Goal: Task Accomplishment & Management: Manage account settings

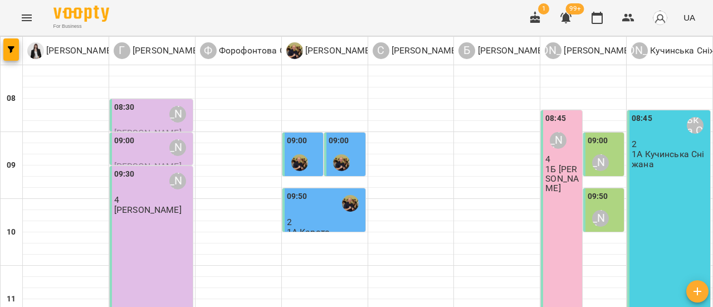
click at [26, 18] on icon "Menu" at bounding box center [26, 17] width 13 height 13
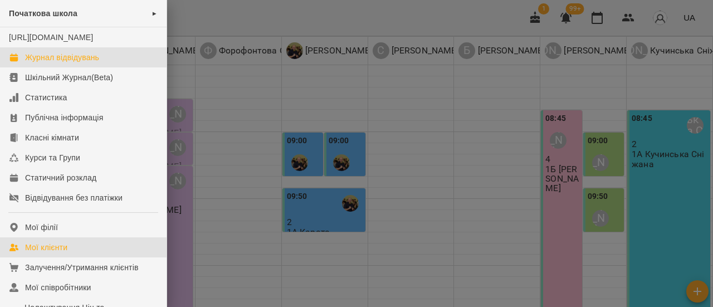
click at [55, 253] on div "Мої клієнти" at bounding box center [46, 247] width 42 height 11
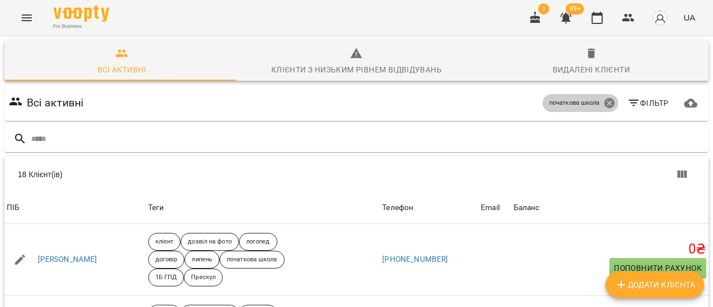
click at [604, 100] on icon at bounding box center [609, 103] width 10 height 10
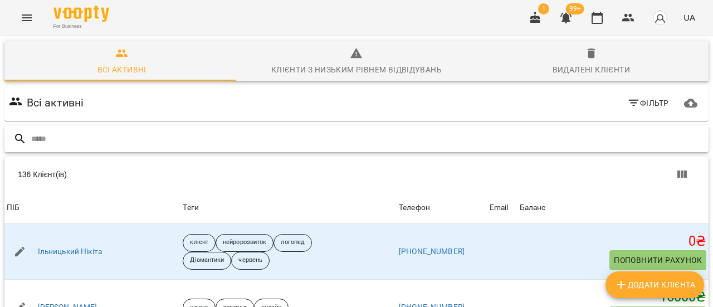
click at [38, 141] on input "text" at bounding box center [367, 139] width 673 height 18
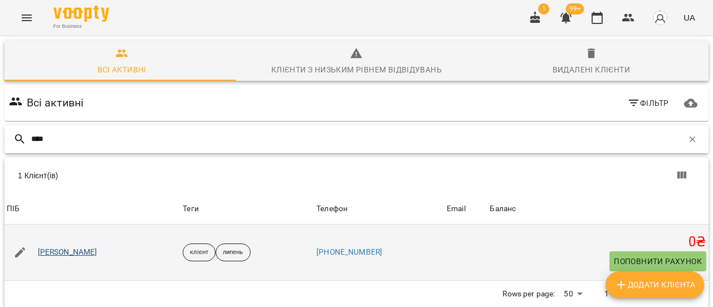
type input "****"
click at [72, 252] on link "Вороний Юрій" at bounding box center [68, 252] width 60 height 11
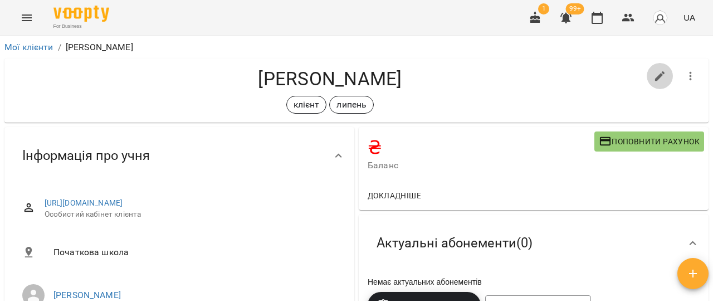
click at [657, 72] on icon "button" at bounding box center [659, 76] width 13 height 13
select select "**"
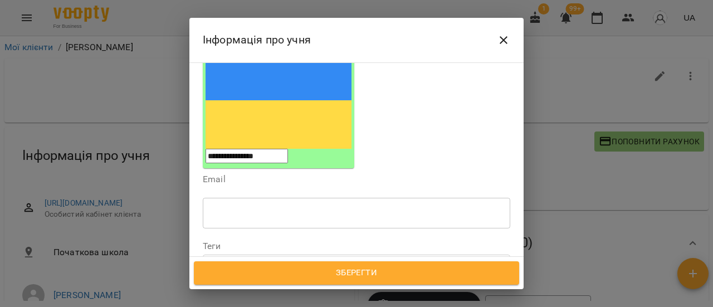
scroll to position [223, 0]
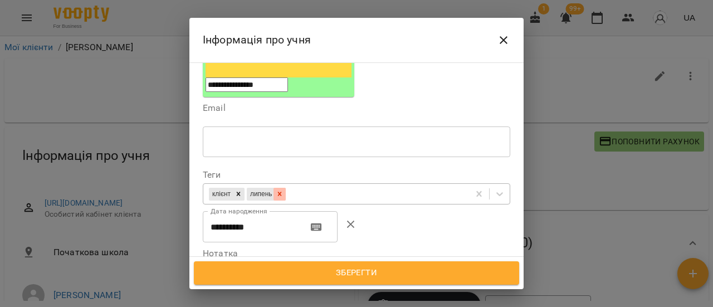
click at [283, 190] on icon at bounding box center [280, 194] width 8 height 8
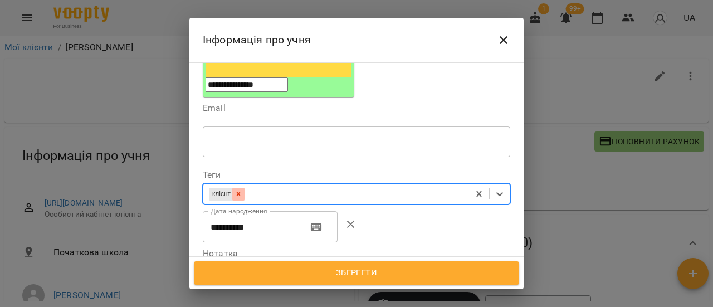
click at [241, 190] on icon at bounding box center [238, 194] width 8 height 8
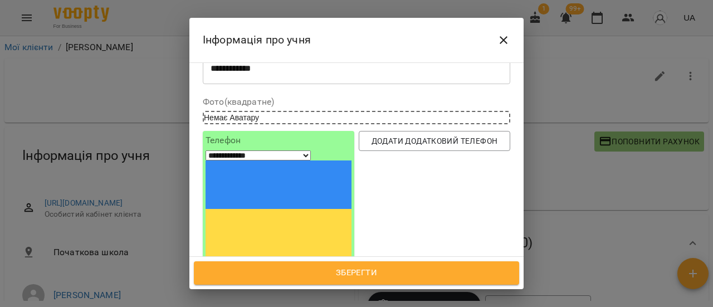
scroll to position [0, 0]
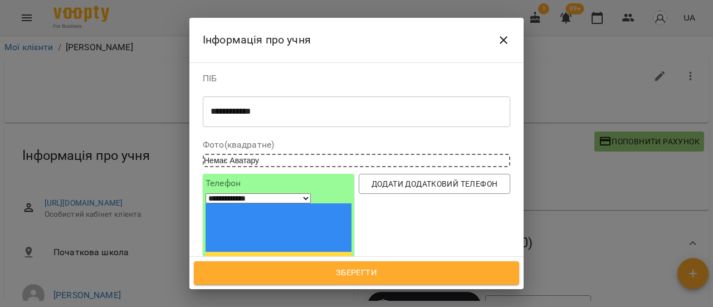
click at [376, 273] on span "Зберегти" at bounding box center [356, 273] width 301 height 14
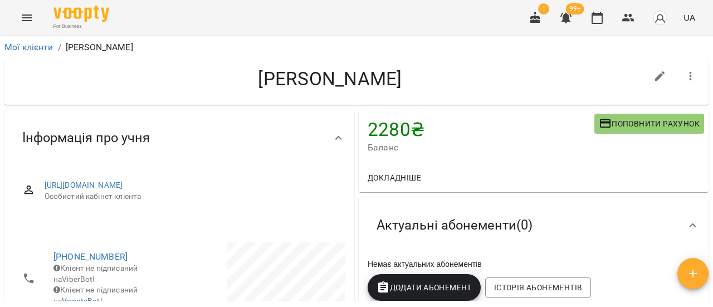
click at [684, 75] on icon "button" at bounding box center [690, 76] width 13 height 13
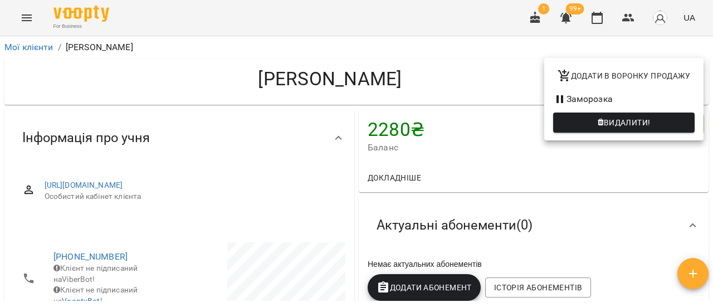
click at [469, 81] on div at bounding box center [356, 153] width 713 height 307
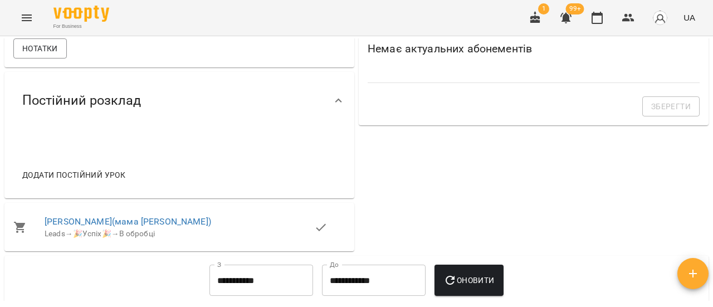
scroll to position [390, 0]
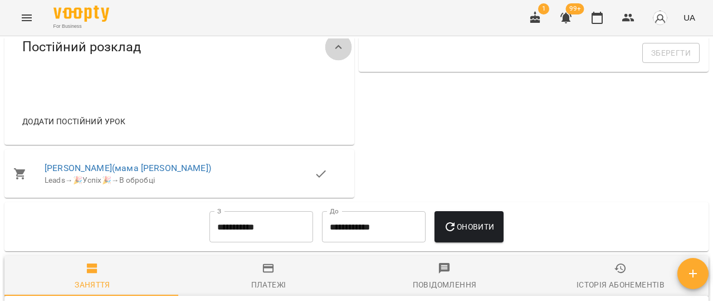
click at [334, 54] on icon at bounding box center [338, 47] width 13 height 13
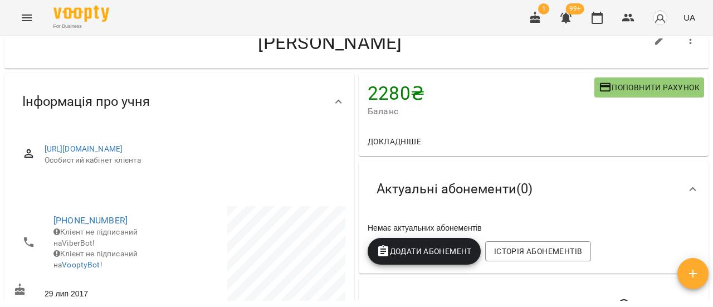
scroll to position [0, 0]
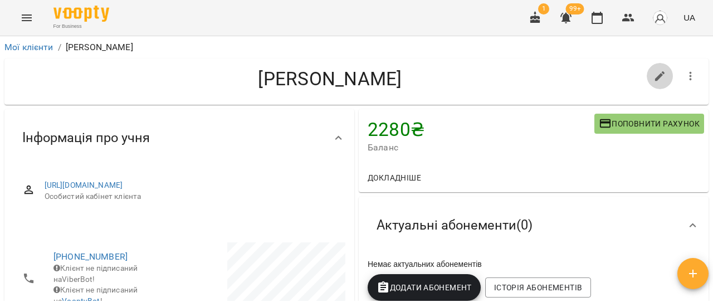
click at [654, 79] on icon "button" at bounding box center [659, 76] width 13 height 13
select select "**"
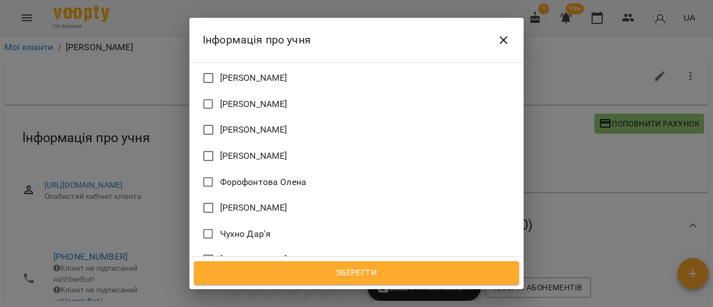
scroll to position [993, 0]
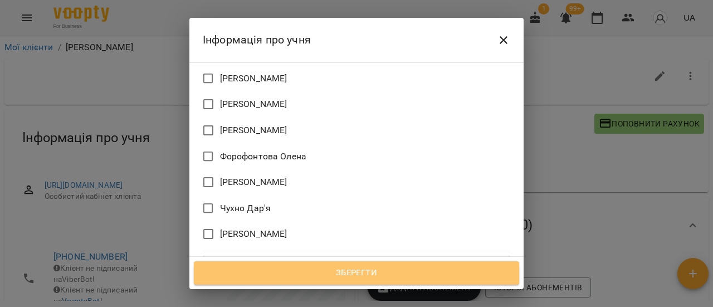
click at [380, 271] on span "Зберегти" at bounding box center [356, 273] width 301 height 14
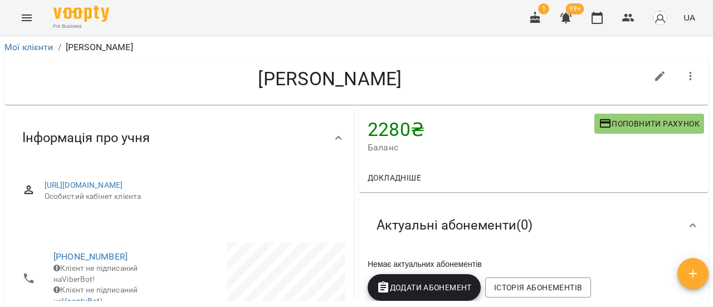
click at [653, 77] on icon "button" at bounding box center [659, 76] width 13 height 13
select select "**"
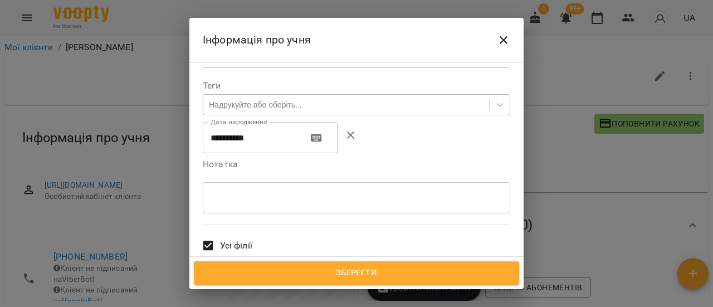
scroll to position [334, 0]
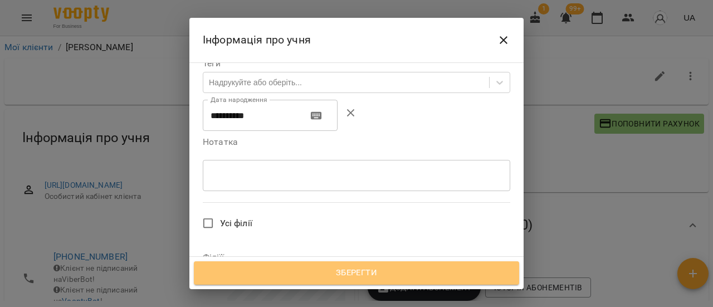
click at [396, 276] on span "Зберегти" at bounding box center [356, 273] width 301 height 14
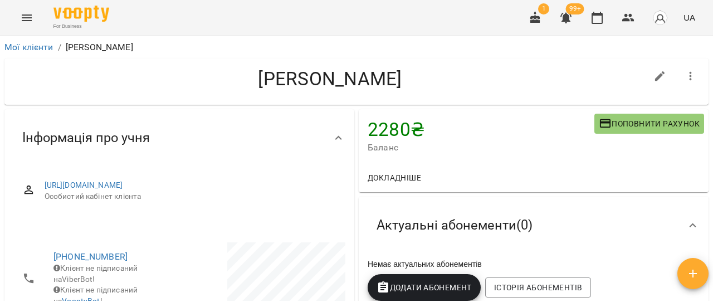
click at [655, 76] on icon "button" at bounding box center [660, 76] width 10 height 10
select select "**"
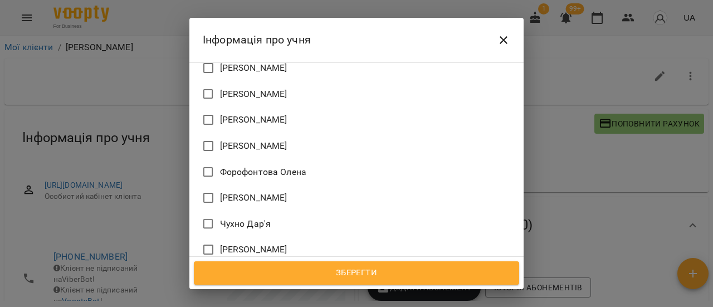
scroll to position [993, 0]
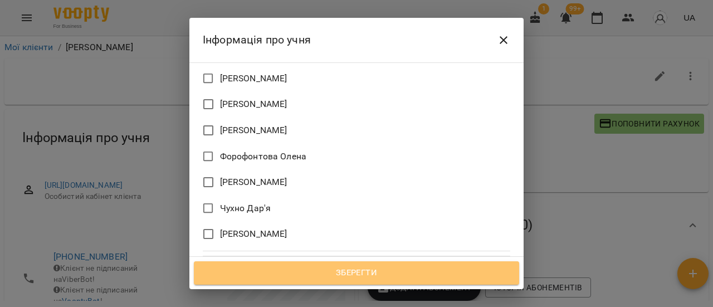
click at [351, 272] on span "Зберегти" at bounding box center [356, 273] width 301 height 14
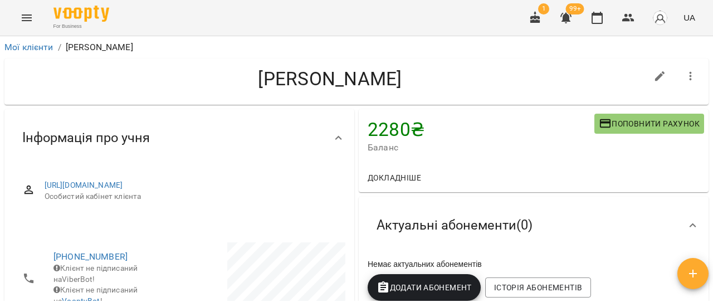
click at [684, 77] on icon "button" at bounding box center [690, 76] width 13 height 13
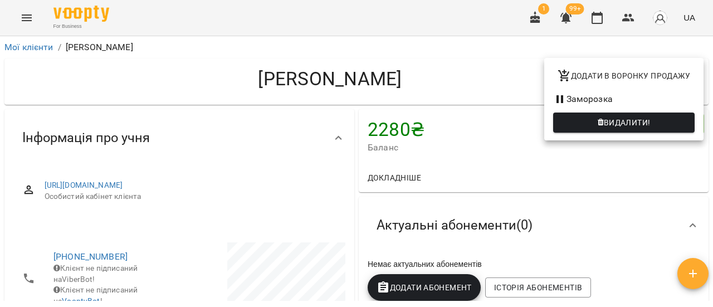
click at [467, 74] on div at bounding box center [356, 153] width 713 height 307
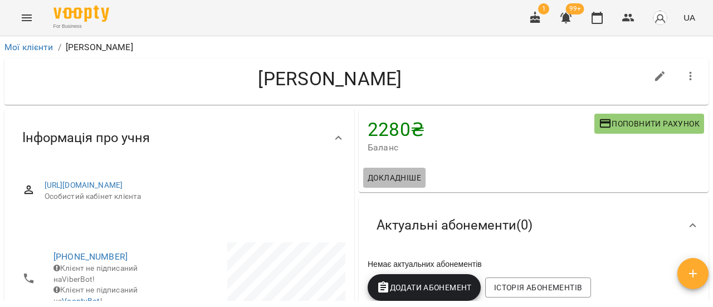
click at [400, 178] on span "Докладніше" at bounding box center [394, 177] width 53 height 13
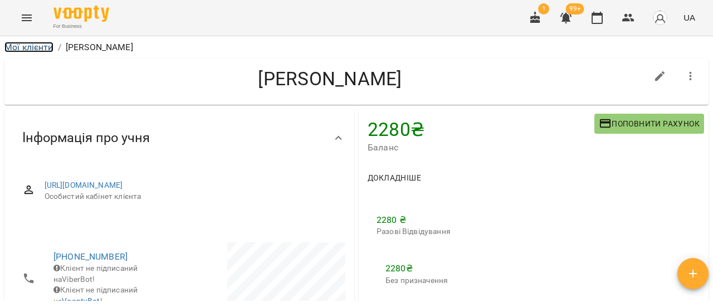
click at [31, 50] on link "Мої клієнти" at bounding box center [28, 47] width 49 height 11
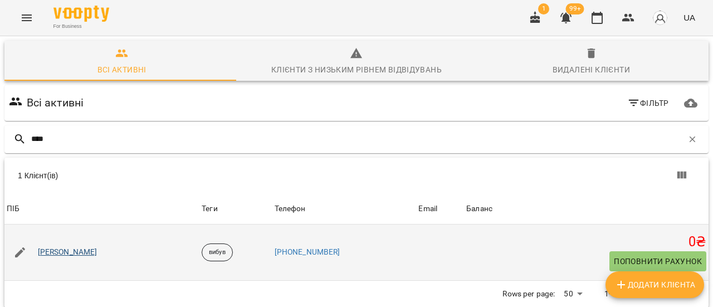
type input "****"
click at [78, 252] on link "Катькало Уляна" at bounding box center [68, 252] width 60 height 11
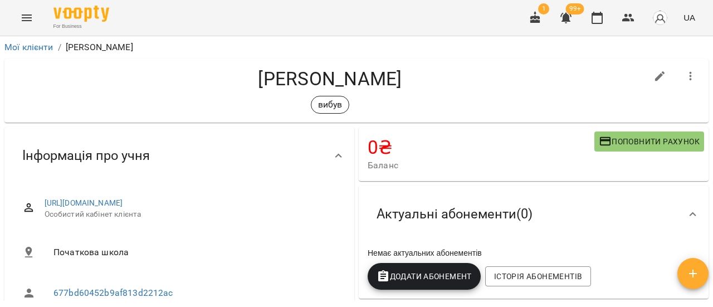
click at [655, 76] on icon "button" at bounding box center [660, 76] width 10 height 10
select select "**"
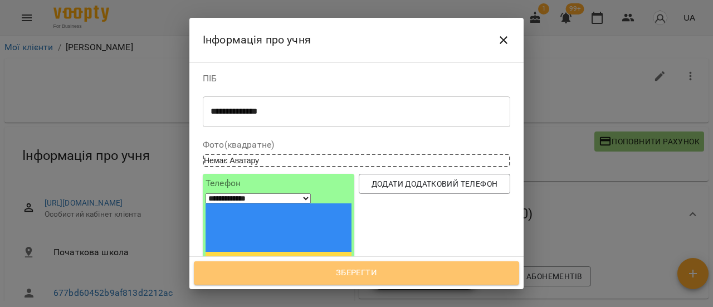
click at [361, 279] on span "Зберегти" at bounding box center [356, 273] width 301 height 14
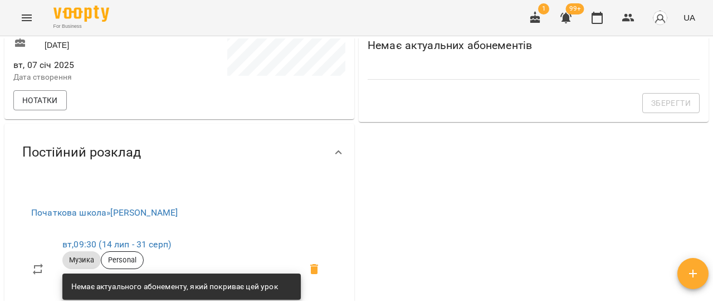
scroll to position [390, 0]
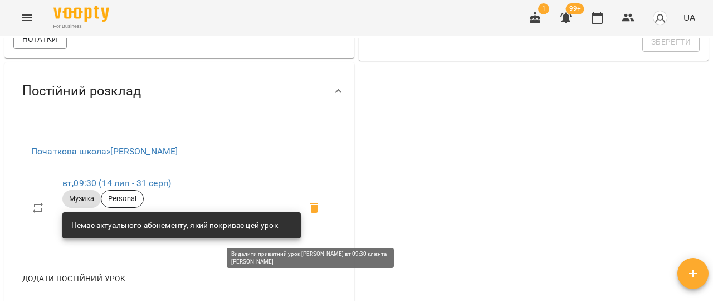
click at [310, 213] on icon at bounding box center [314, 208] width 8 height 10
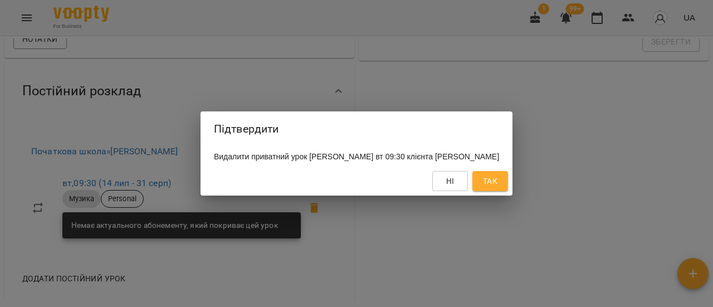
click at [497, 188] on span "Так" at bounding box center [490, 180] width 14 height 13
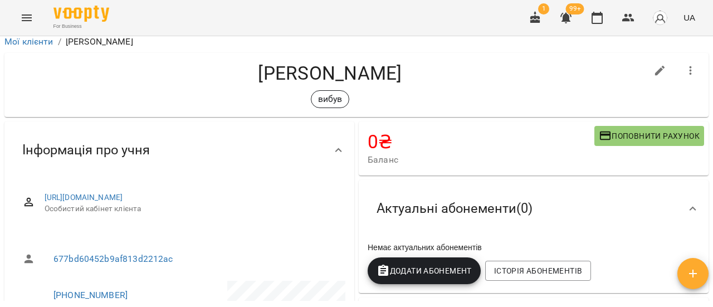
scroll to position [0, 0]
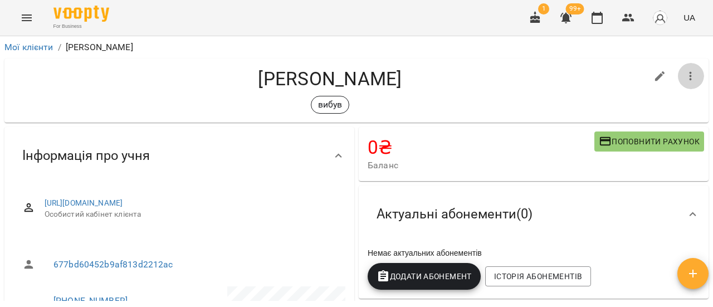
click at [686, 75] on icon "button" at bounding box center [690, 76] width 13 height 13
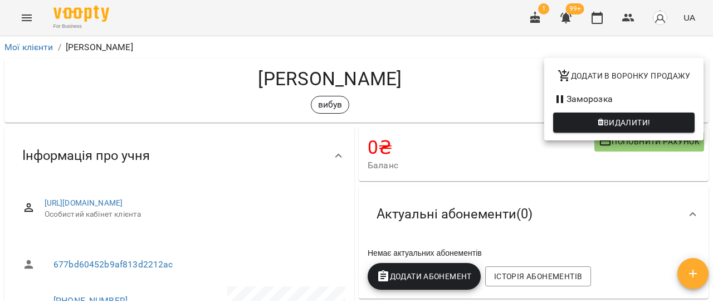
click at [644, 116] on span "Видалити!" at bounding box center [627, 122] width 47 height 13
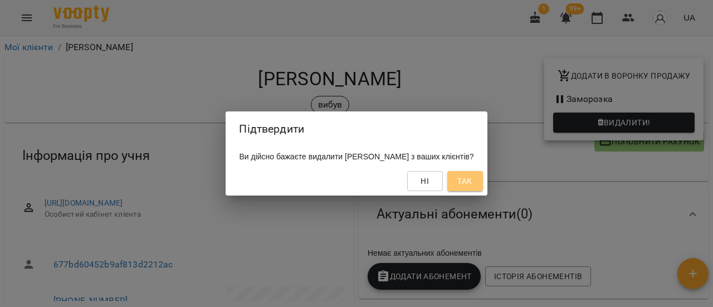
click at [474, 180] on span "Так" at bounding box center [465, 180] width 18 height 13
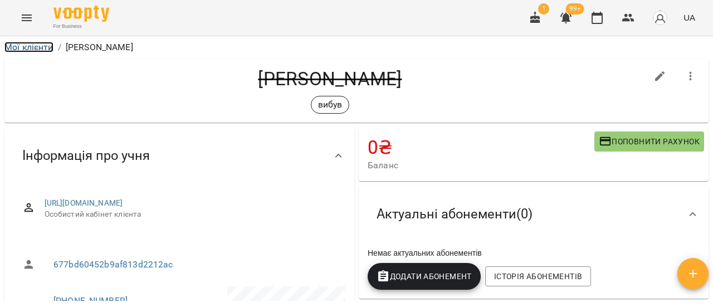
click at [31, 47] on link "Мої клієнти" at bounding box center [28, 47] width 49 height 11
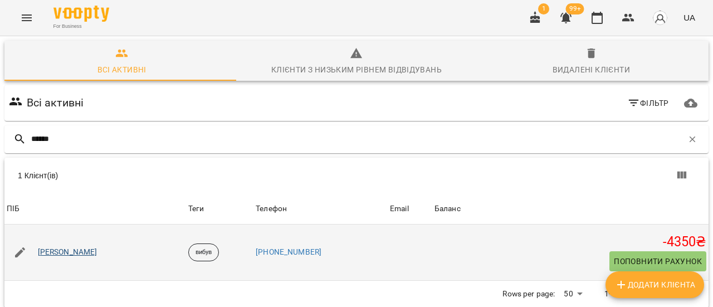
type input "******"
click at [84, 251] on link "Симоненко Лев" at bounding box center [68, 252] width 60 height 11
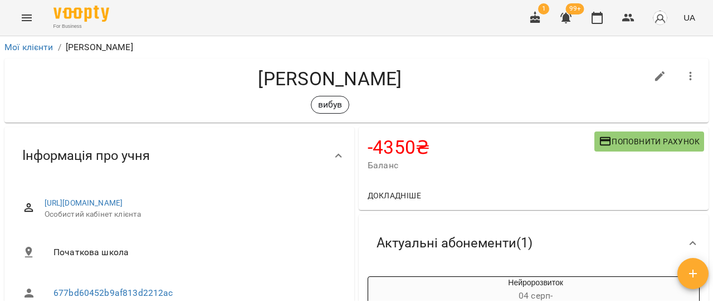
click at [684, 77] on icon "button" at bounding box center [690, 76] width 13 height 13
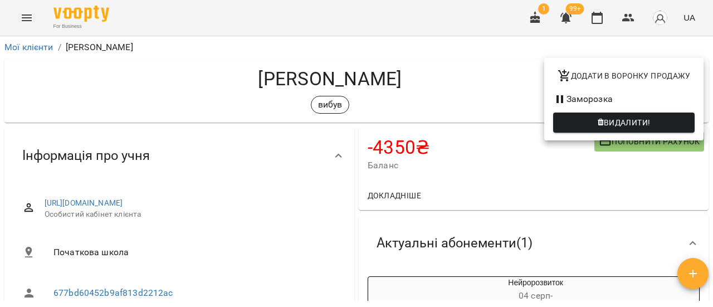
click at [489, 91] on div at bounding box center [356, 153] width 713 height 307
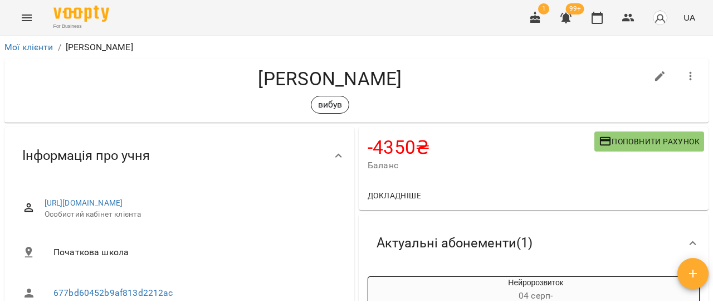
click at [653, 76] on icon "button" at bounding box center [659, 76] width 13 height 13
select select "**"
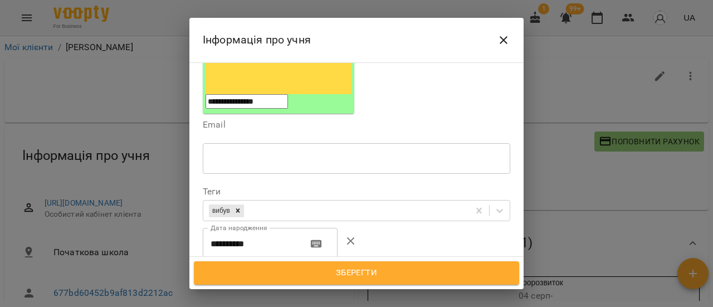
scroll to position [223, 0]
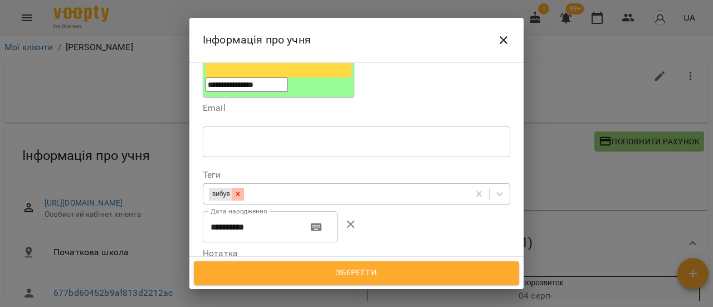
click at [242, 188] on div at bounding box center [238, 194] width 12 height 13
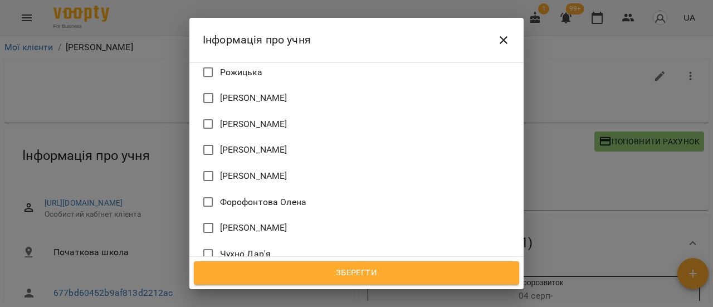
scroll to position [993, 0]
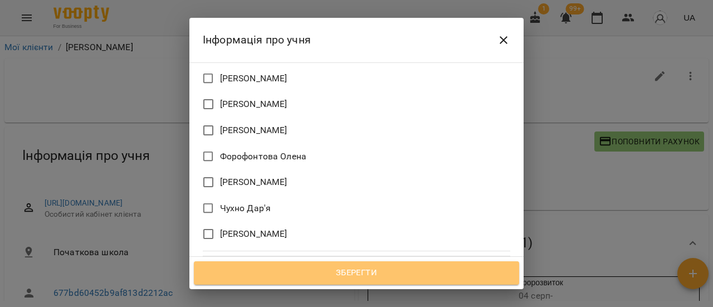
click at [385, 276] on span "Зберегти" at bounding box center [356, 273] width 301 height 14
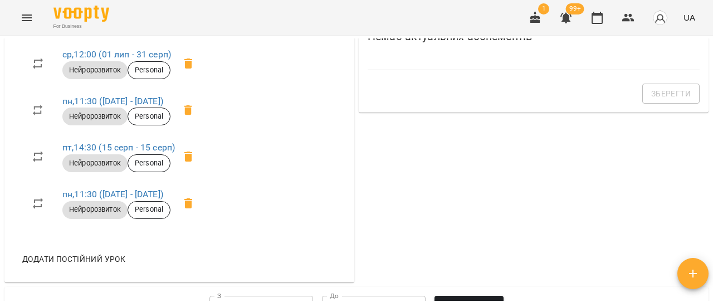
scroll to position [501, 0]
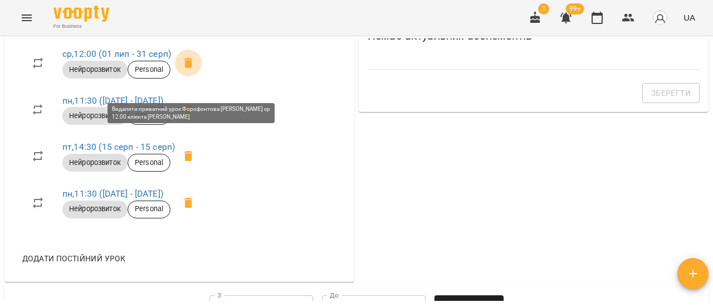
click at [191, 68] on icon at bounding box center [188, 63] width 8 height 10
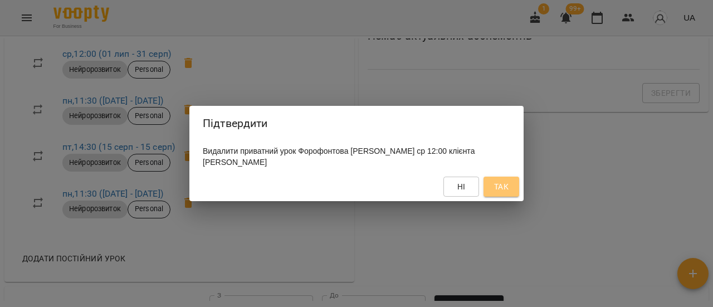
drag, startPoint x: 496, startPoint y: 191, endPoint x: 371, endPoint y: 144, distance: 133.2
click at [494, 191] on span "Так" at bounding box center [501, 186] width 14 height 13
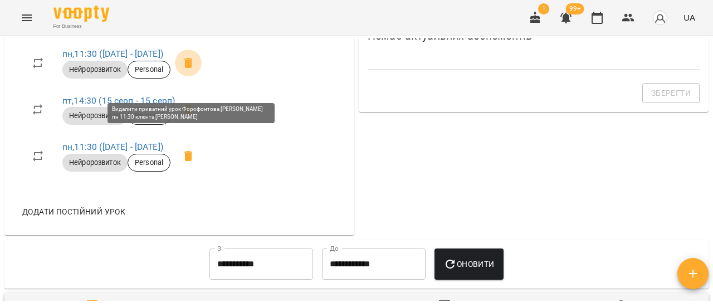
click at [192, 68] on icon at bounding box center [188, 63] width 8 height 10
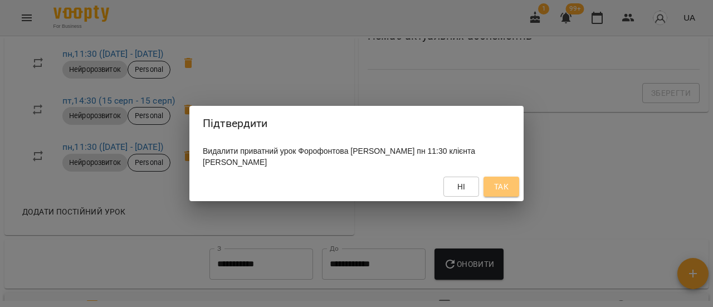
drag, startPoint x: 504, startPoint y: 188, endPoint x: 424, endPoint y: 159, distance: 85.8
click at [504, 187] on span "Так" at bounding box center [501, 186] width 14 height 13
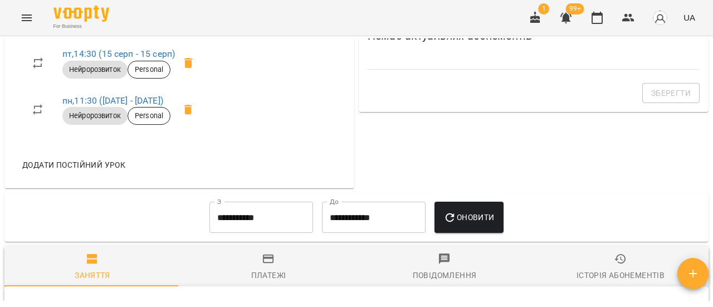
click at [188, 68] on icon at bounding box center [188, 63] width 8 height 10
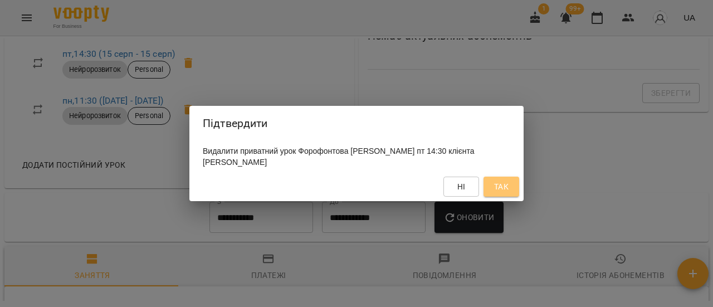
click at [513, 190] on button "Так" at bounding box center [501, 187] width 36 height 20
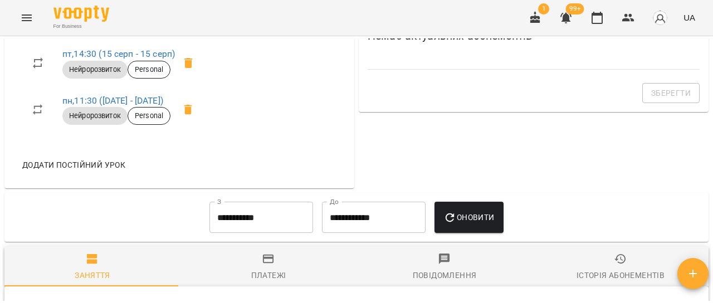
click at [192, 68] on icon at bounding box center [188, 63] width 8 height 10
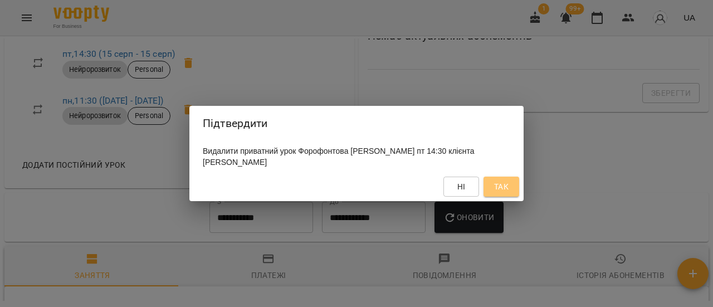
click at [502, 188] on span "Так" at bounding box center [501, 186] width 14 height 13
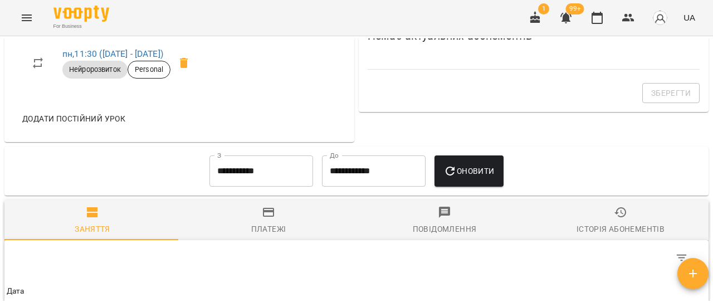
click at [188, 68] on icon at bounding box center [184, 63] width 8 height 10
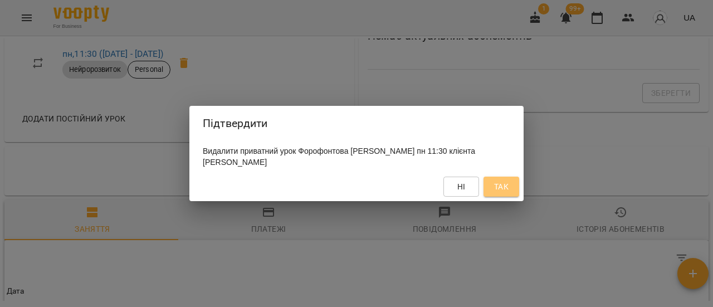
click at [498, 190] on span "Так" at bounding box center [501, 186] width 14 height 13
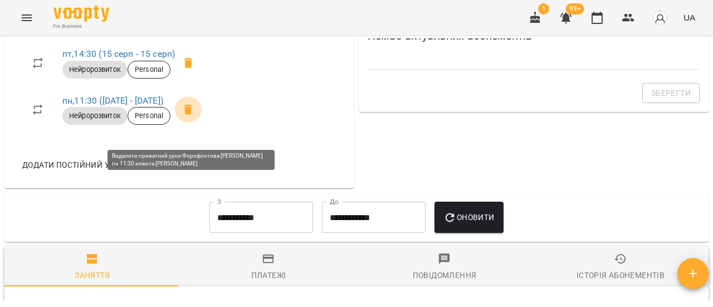
click at [186, 116] on icon at bounding box center [188, 109] width 13 height 13
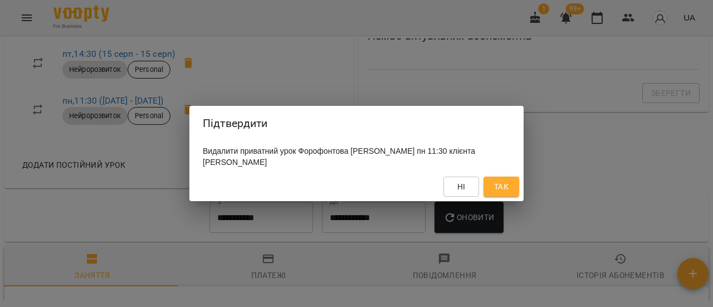
click at [509, 192] on span "Так" at bounding box center [501, 186] width 18 height 13
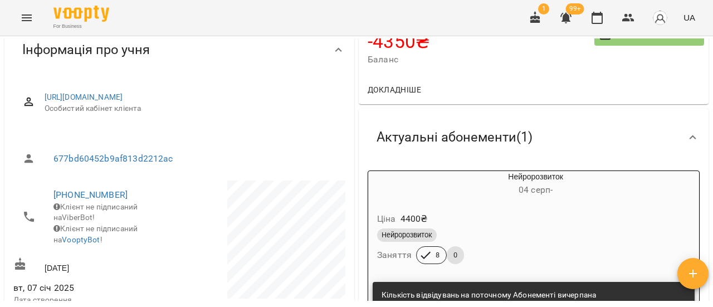
scroll to position [0, 0]
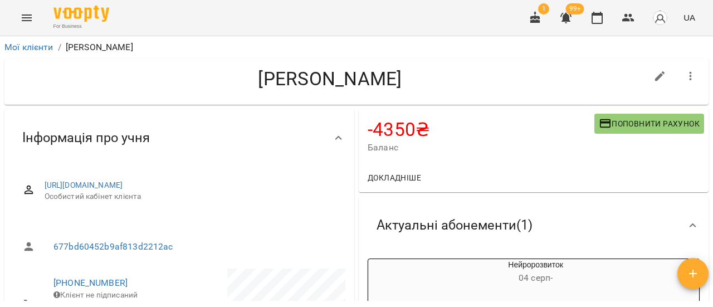
click at [684, 80] on icon "button" at bounding box center [690, 76] width 13 height 13
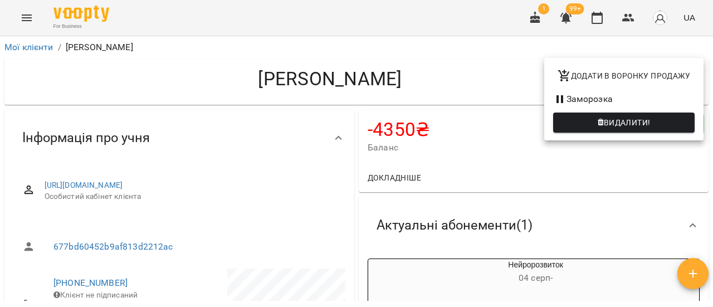
click at [469, 88] on div at bounding box center [356, 153] width 713 height 307
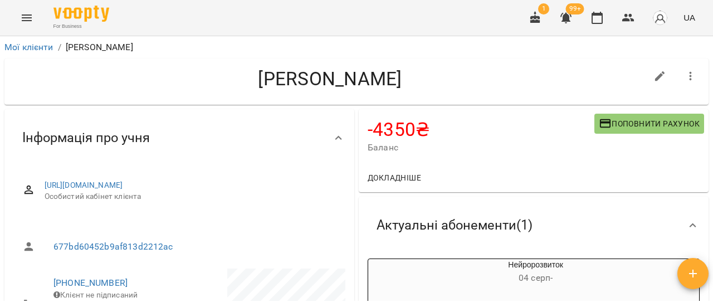
click at [655, 75] on icon "button" at bounding box center [659, 76] width 13 height 13
select select "**"
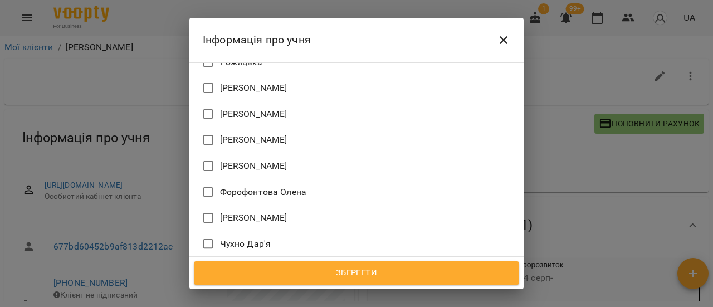
scroll to position [993, 0]
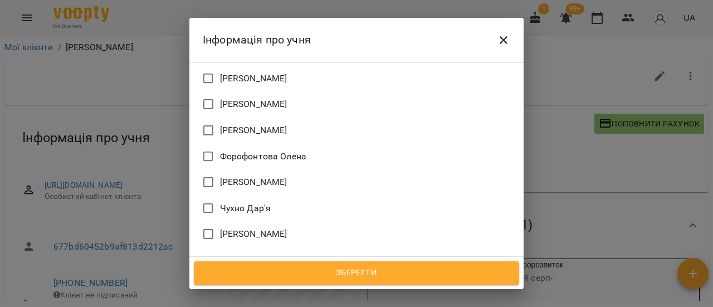
click at [424, 278] on span "Зберегти" at bounding box center [356, 273] width 301 height 14
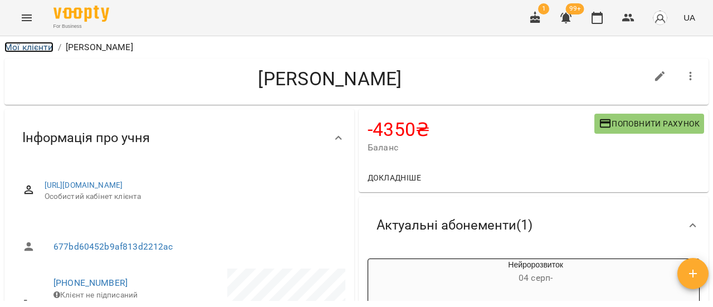
click at [32, 46] on link "Мої клієнти" at bounding box center [28, 47] width 49 height 11
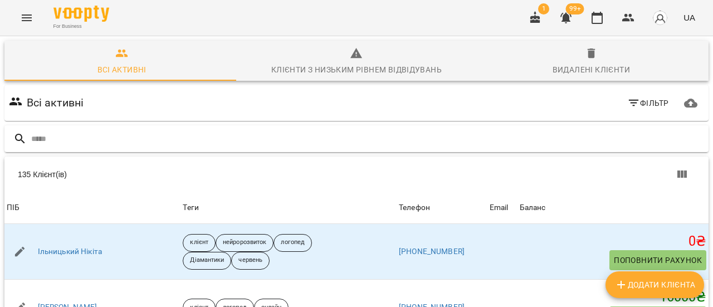
click at [124, 132] on input "text" at bounding box center [367, 139] width 673 height 18
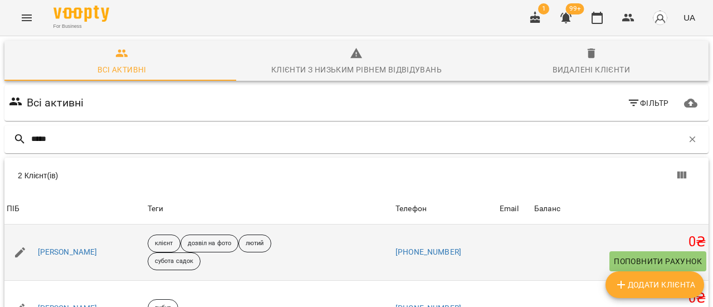
scroll to position [53, 0]
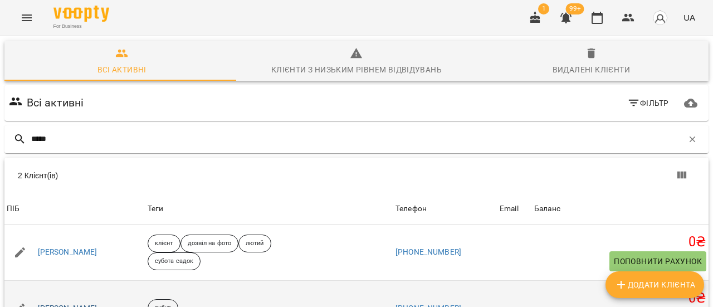
type input "*****"
click at [81, 303] on link "[PERSON_NAME]" at bounding box center [68, 308] width 60 height 11
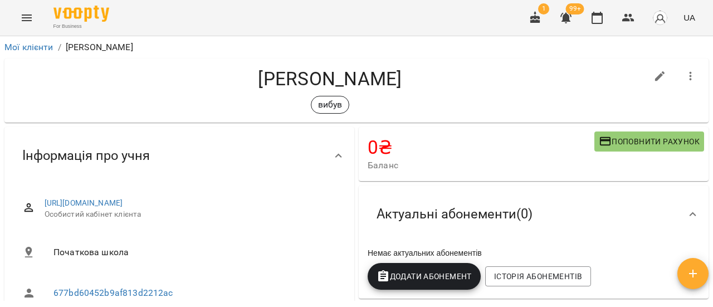
click at [655, 74] on icon "button" at bounding box center [660, 76] width 10 height 10
select select "**"
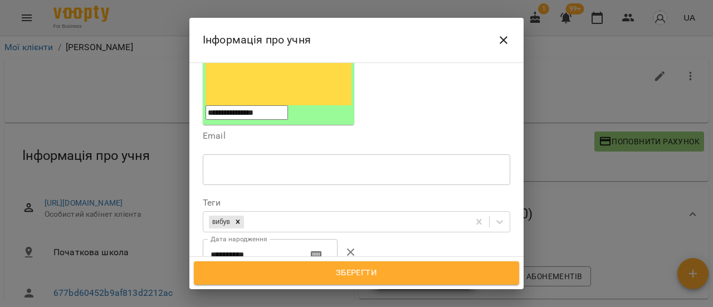
scroll to position [223, 0]
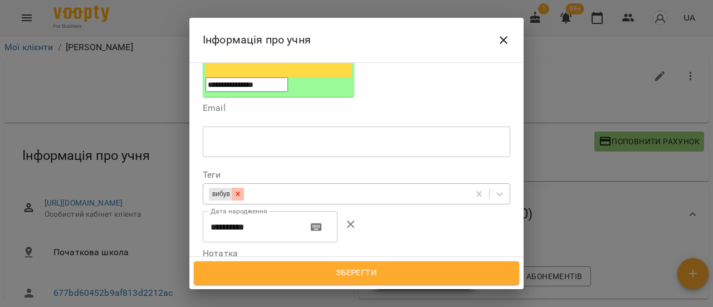
click at [241, 190] on icon at bounding box center [238, 194] width 8 height 8
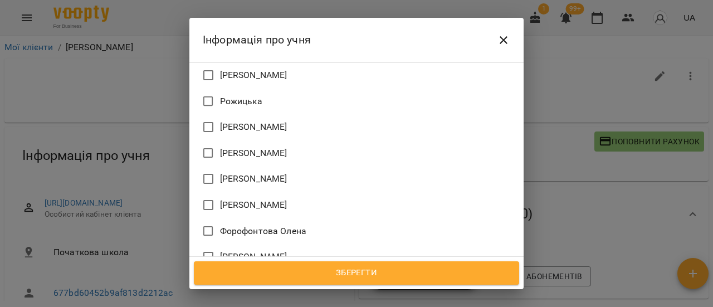
scroll to position [993, 0]
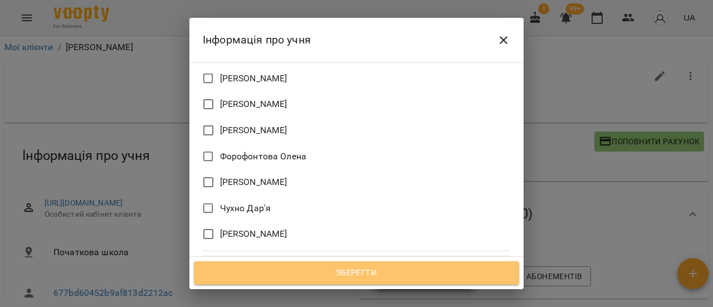
click at [404, 276] on span "Зберегти" at bounding box center [356, 273] width 301 height 14
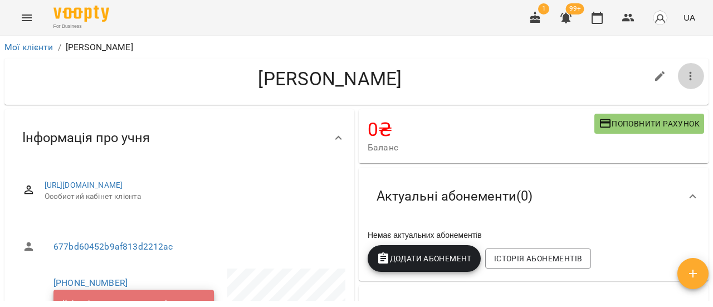
click at [684, 77] on icon "button" at bounding box center [690, 76] width 13 height 13
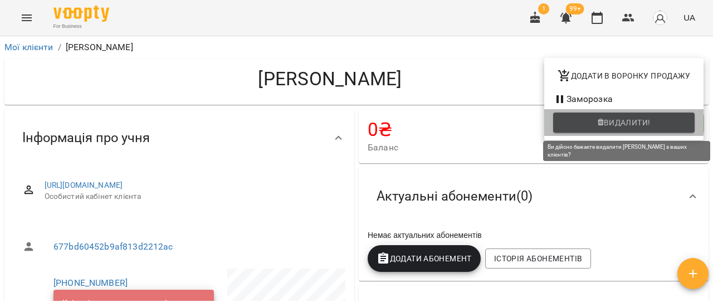
click at [648, 121] on span "Видалити!" at bounding box center [627, 122] width 47 height 13
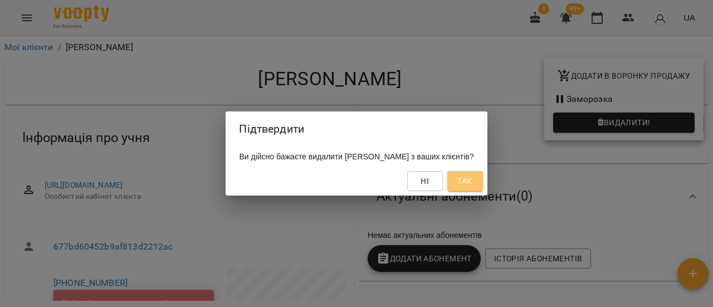
click at [472, 184] on span "Так" at bounding box center [464, 180] width 14 height 13
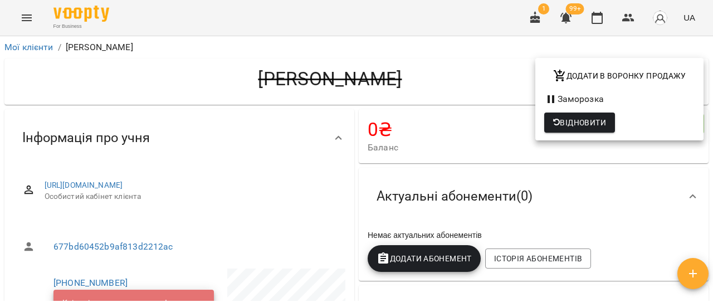
click at [32, 45] on div at bounding box center [356, 153] width 713 height 307
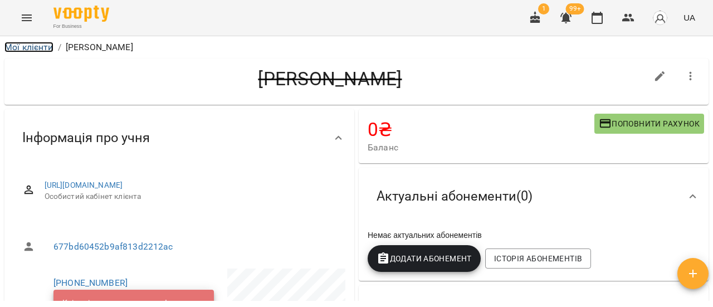
click at [28, 45] on link "Мої клієнти" at bounding box center [28, 47] width 49 height 11
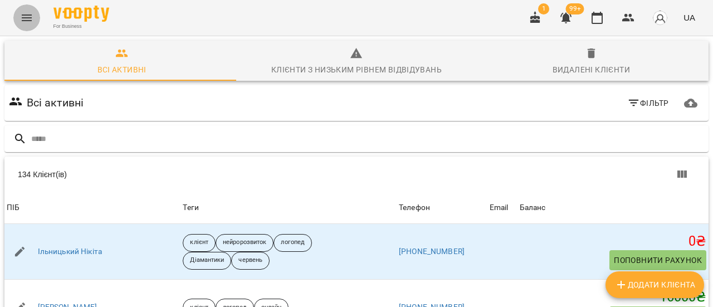
click at [23, 20] on icon "Menu" at bounding box center [27, 17] width 10 height 7
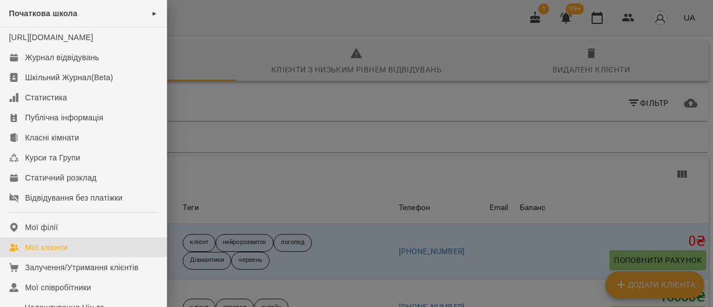
click at [42, 253] on div "Мої клієнти" at bounding box center [46, 247] width 42 height 11
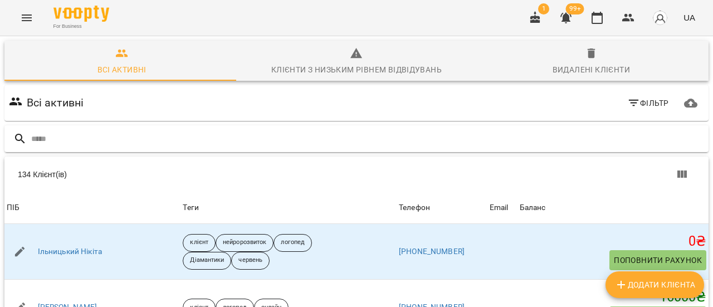
drag, startPoint x: 66, startPoint y: 133, endPoint x: 95, endPoint y: 142, distance: 30.8
click at [68, 134] on input "text" at bounding box center [367, 139] width 673 height 18
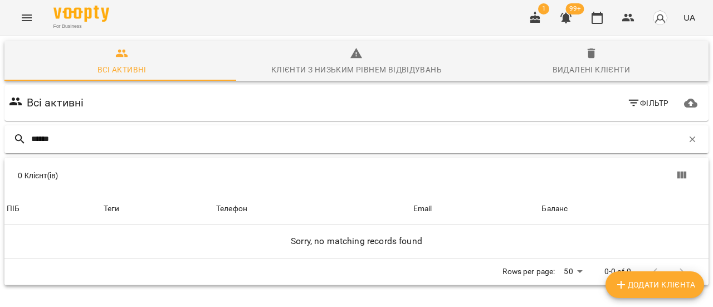
click at [72, 136] on input "******" at bounding box center [356, 139] width 651 height 18
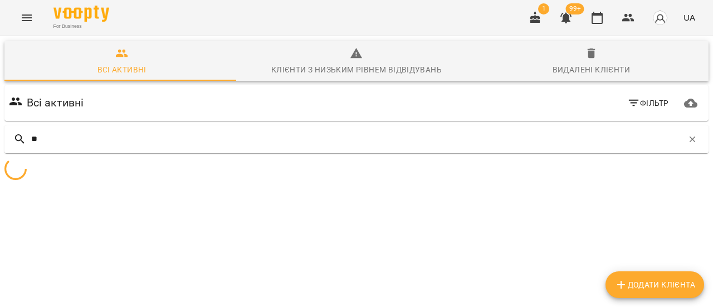
type input "*"
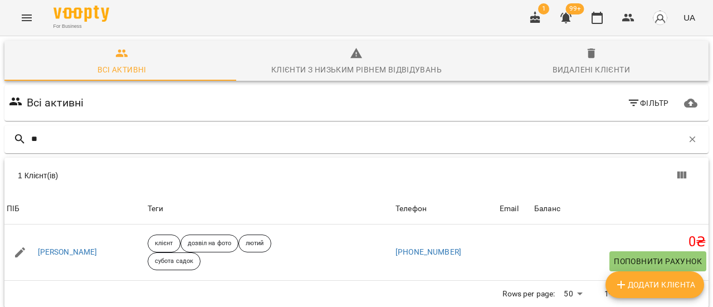
type input "*"
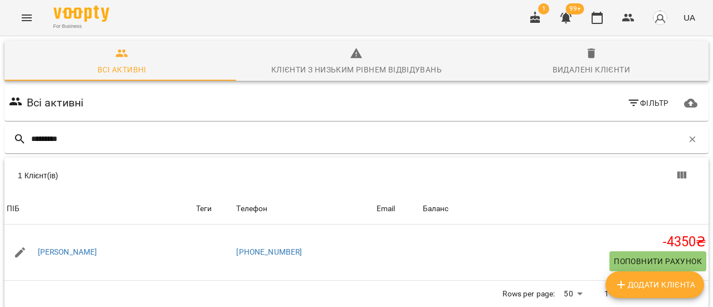
scroll to position [49, 0]
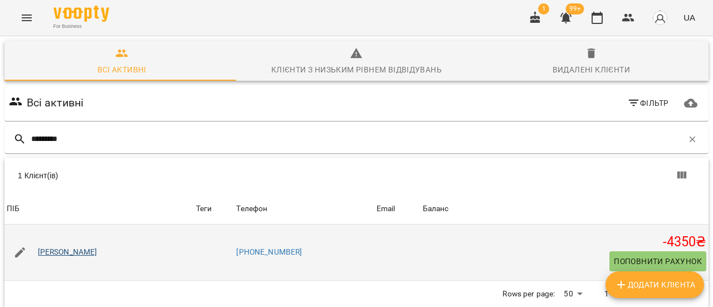
type input "*********"
click at [70, 247] on link "Симоненко Лев" at bounding box center [68, 252] width 60 height 11
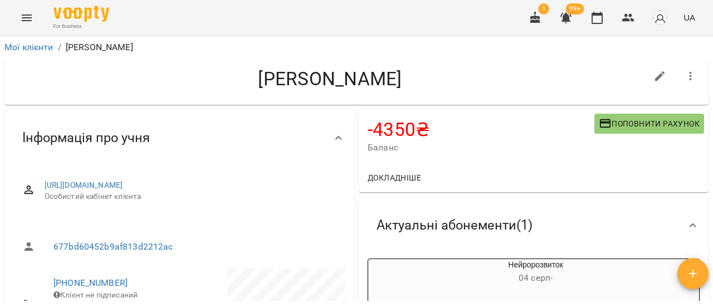
click at [653, 80] on icon "button" at bounding box center [659, 76] width 13 height 13
select select "**"
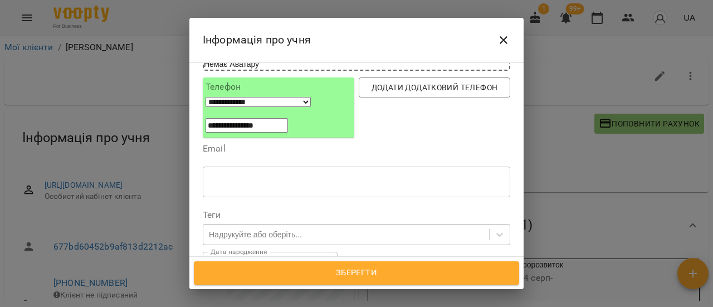
scroll to position [167, 0]
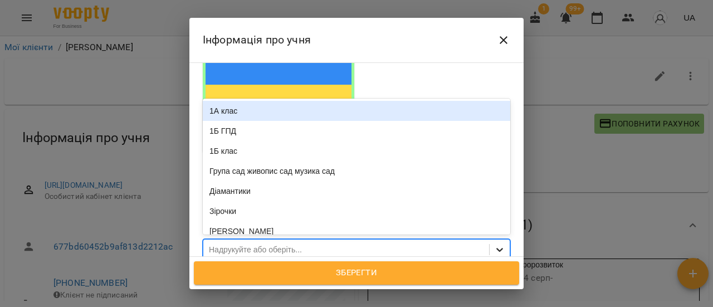
click at [496, 248] on icon at bounding box center [499, 250] width 7 height 4
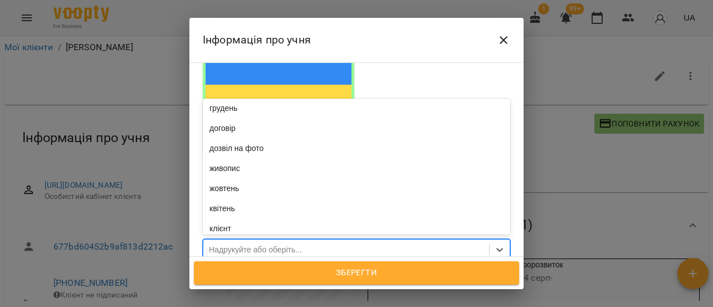
scroll to position [445, 0]
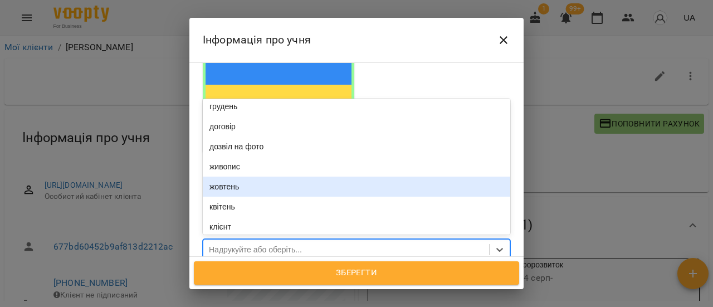
click at [255, 177] on div "жовтень" at bounding box center [356, 187] width 307 height 20
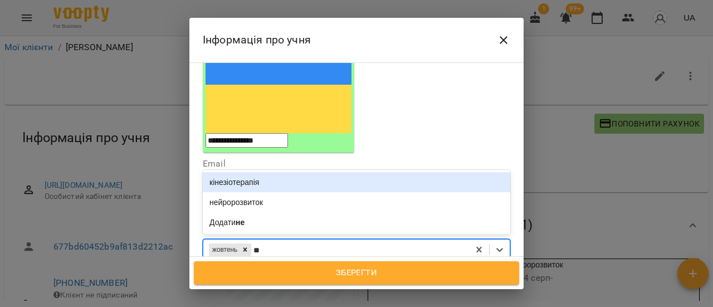
type input "***"
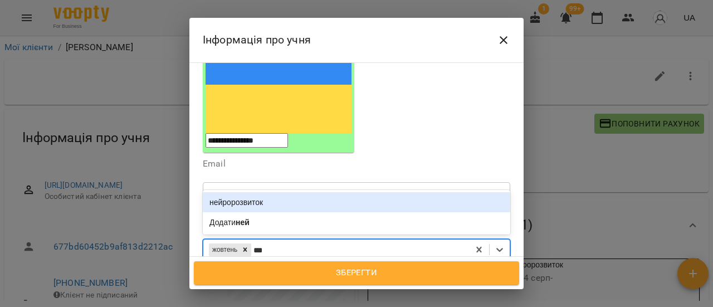
click at [256, 192] on div "нейророзвиток" at bounding box center [356, 202] width 307 height 20
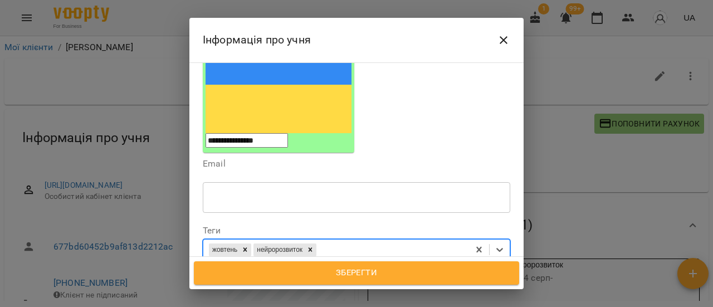
click at [356, 272] on span "Зберегти" at bounding box center [356, 273] width 301 height 14
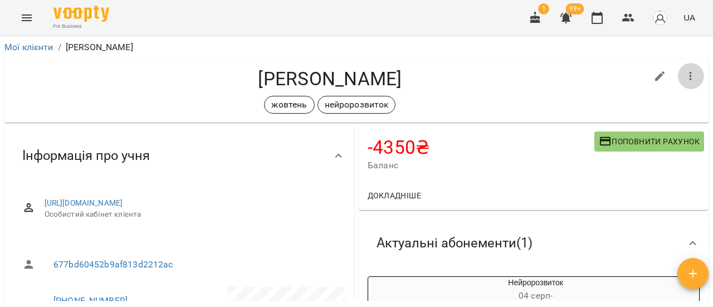
click at [684, 77] on icon "button" at bounding box center [690, 76] width 13 height 13
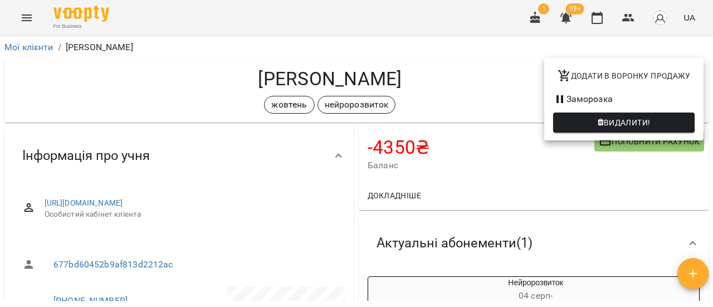
click at [457, 86] on div at bounding box center [356, 153] width 713 height 307
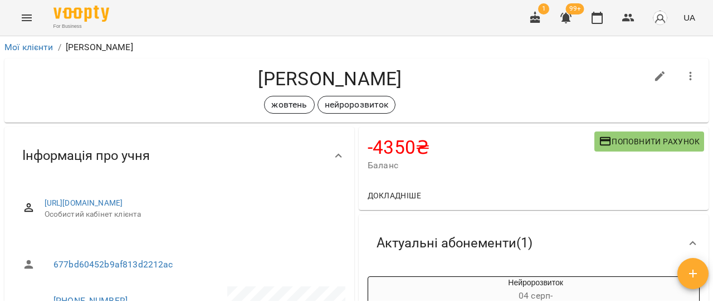
click at [653, 71] on icon "button" at bounding box center [659, 76] width 13 height 13
select select "**"
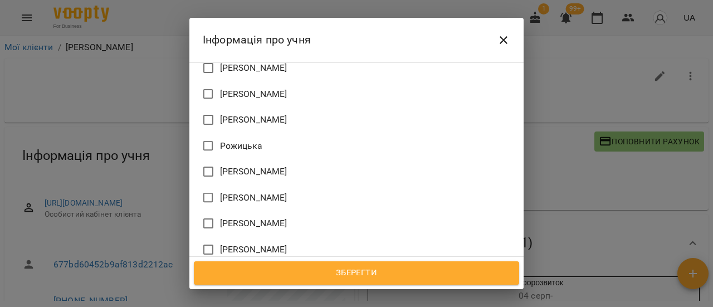
scroll to position [891, 0]
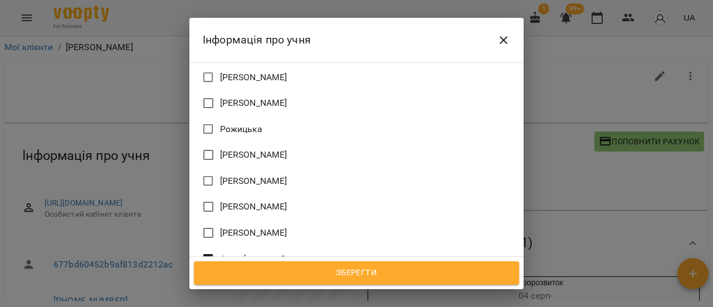
click at [385, 276] on span "Зберегти" at bounding box center [356, 273] width 301 height 14
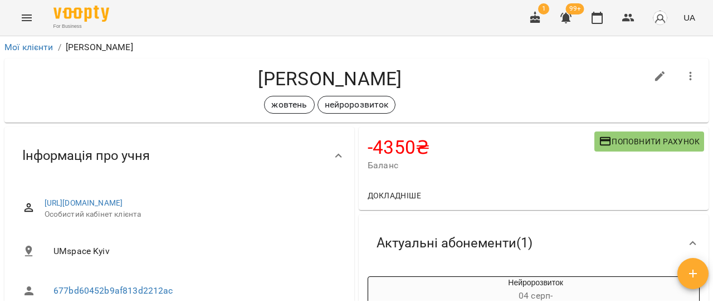
click at [653, 76] on icon "button" at bounding box center [659, 76] width 13 height 13
select select "**"
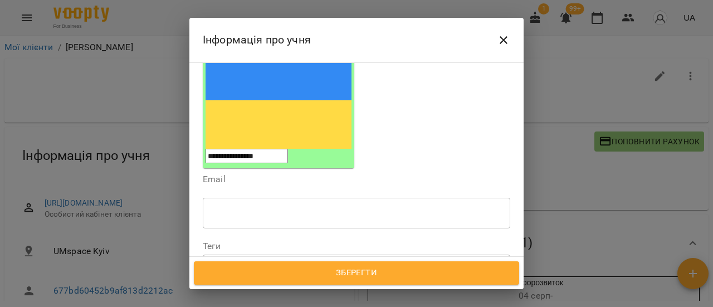
scroll to position [167, 0]
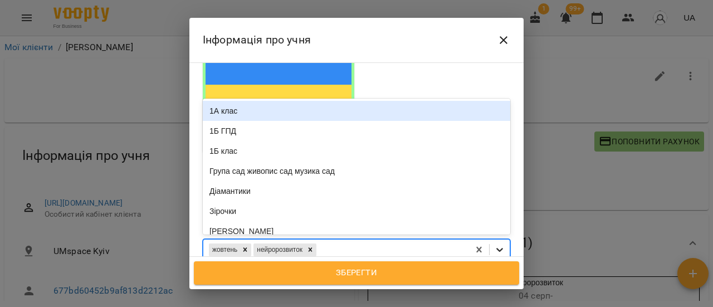
click at [494, 244] on icon at bounding box center [499, 249] width 11 height 11
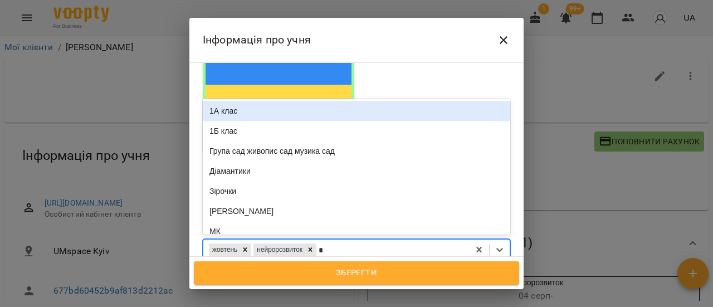
type input "**"
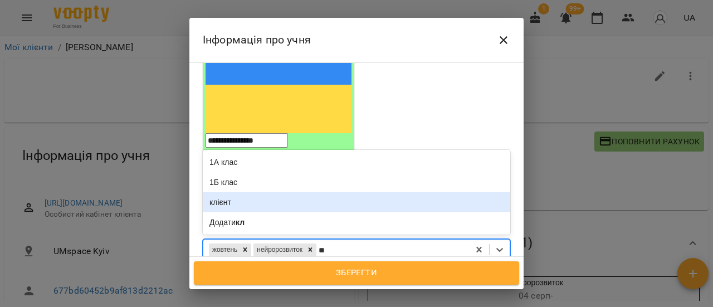
click at [273, 192] on div "клієнт" at bounding box center [356, 202] width 307 height 20
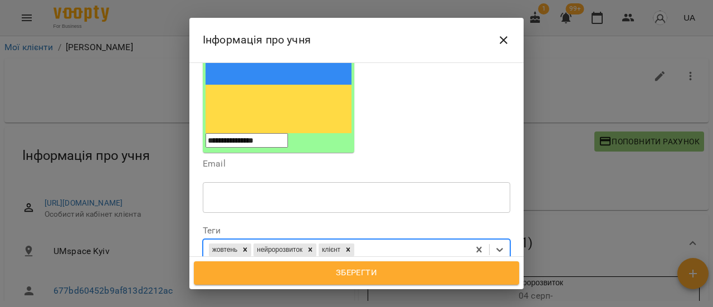
click at [376, 276] on span "Зберегти" at bounding box center [356, 273] width 301 height 14
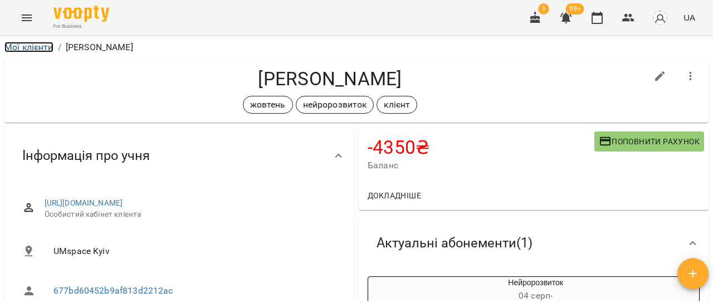
click at [38, 45] on link "Мої клієнти" at bounding box center [28, 47] width 49 height 11
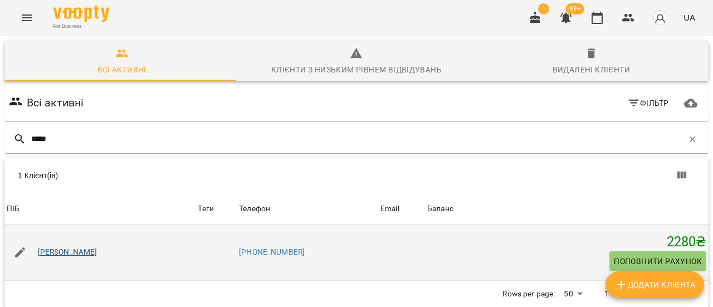
type input "*****"
click at [68, 254] on link "[PERSON_NAME]" at bounding box center [68, 252] width 60 height 11
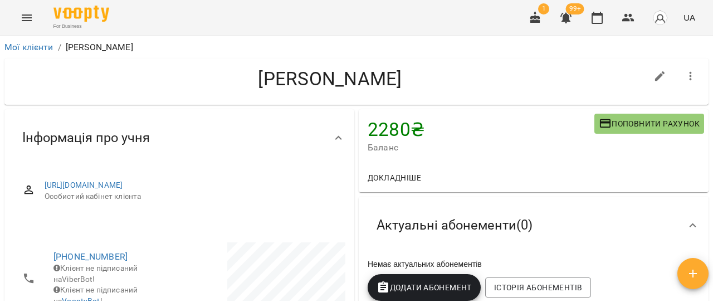
click at [664, 119] on span "Поповнити рахунок" at bounding box center [649, 123] width 101 height 13
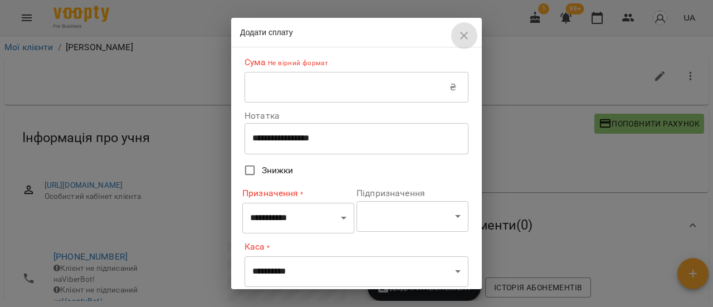
click at [464, 36] on icon "button" at bounding box center [463, 35] width 13 height 13
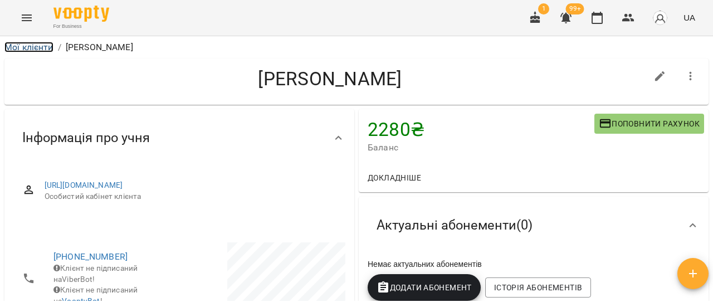
click at [34, 48] on link "Мої клієнти" at bounding box center [28, 47] width 49 height 11
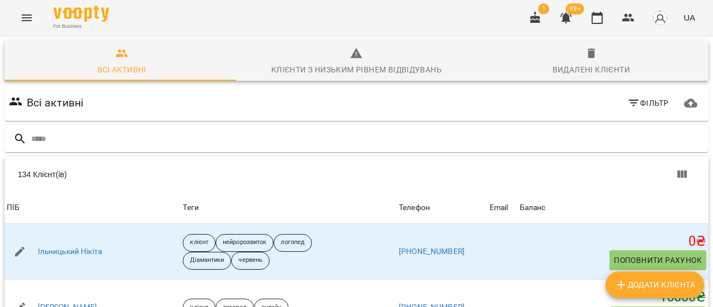
click at [26, 20] on icon "Menu" at bounding box center [27, 17] width 10 height 7
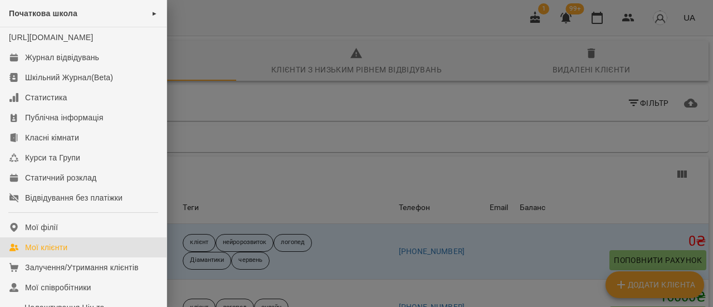
click at [50, 253] on div "Мої клієнти" at bounding box center [46, 247] width 42 height 11
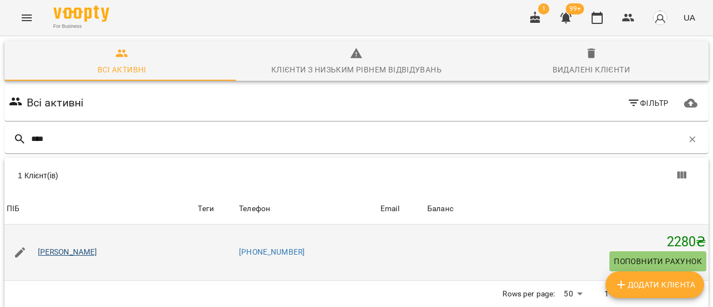
type input "****"
click at [81, 252] on link "[PERSON_NAME]" at bounding box center [68, 252] width 60 height 11
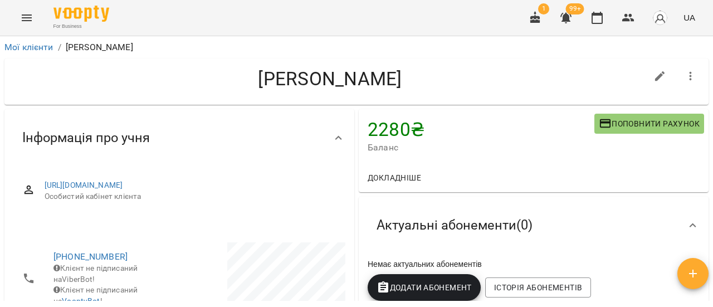
click at [654, 75] on icon "button" at bounding box center [659, 76] width 13 height 13
select select "**"
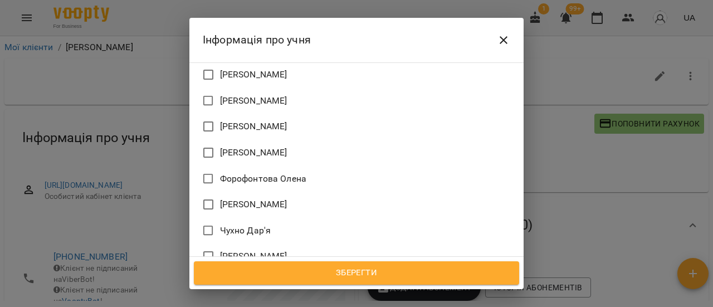
scroll to position [993, 0]
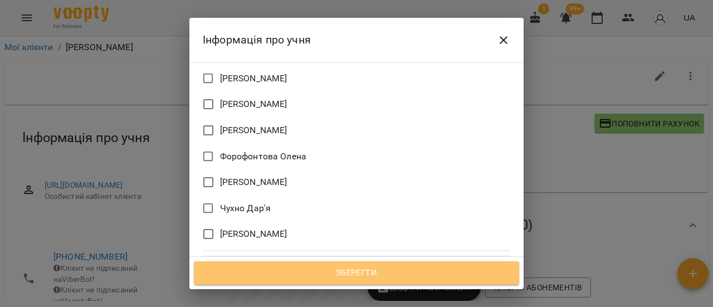
click at [440, 277] on span "Зберегти" at bounding box center [356, 273] width 301 height 14
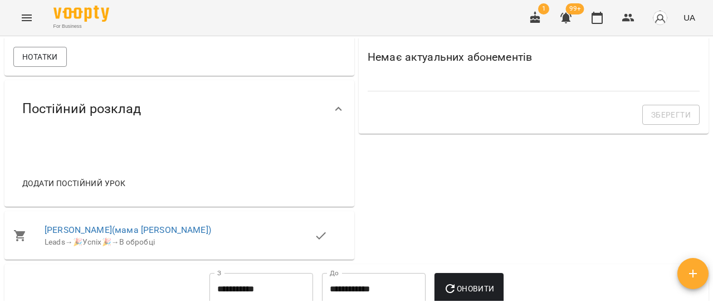
scroll to position [390, 0]
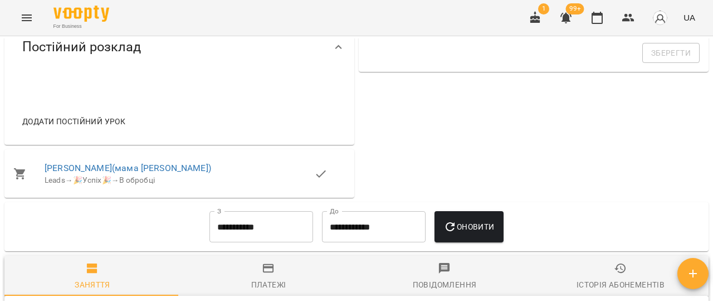
click at [336, 54] on icon at bounding box center [338, 47] width 13 height 13
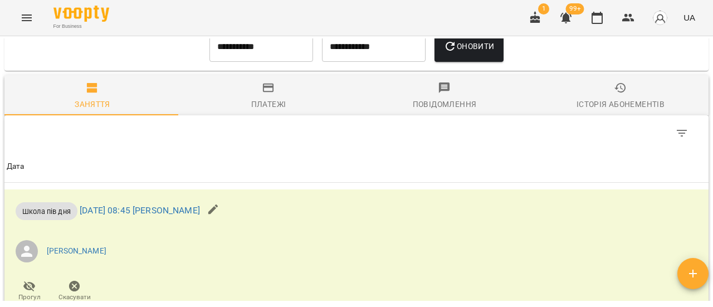
scroll to position [557, 0]
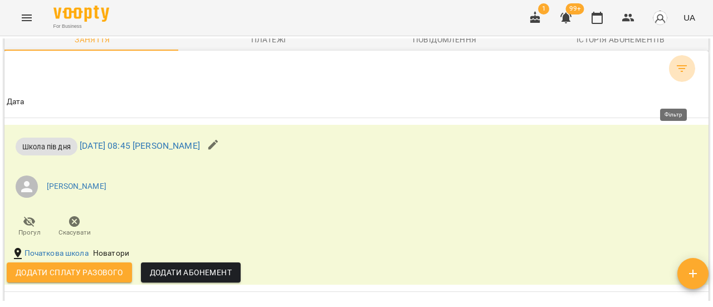
click at [679, 75] on icon "Фільтр" at bounding box center [681, 68] width 13 height 13
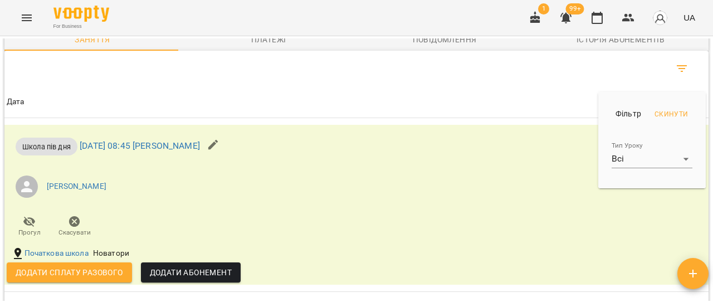
click at [550, 105] on div at bounding box center [356, 153] width 713 height 307
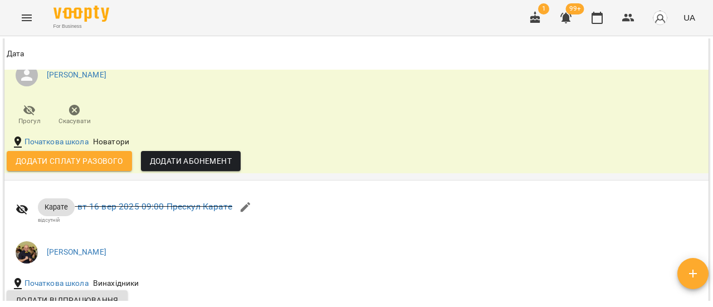
scroll to position [668, 0]
click at [116, 168] on span "Додати сплату разового" at bounding box center [69, 160] width 107 height 13
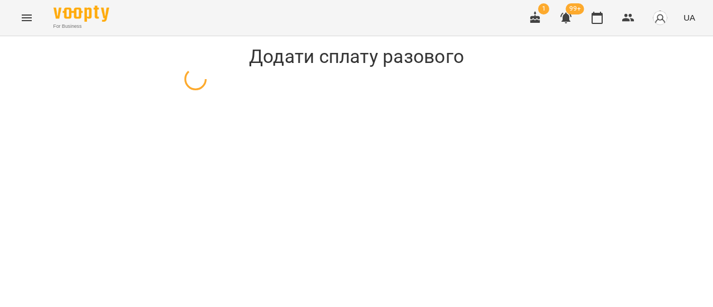
select select "**********"
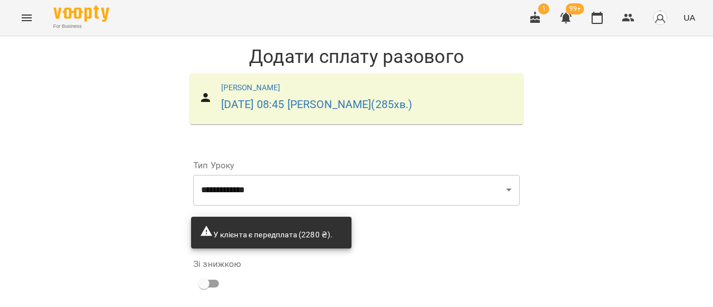
click at [26, 19] on icon "Menu" at bounding box center [26, 17] width 13 height 13
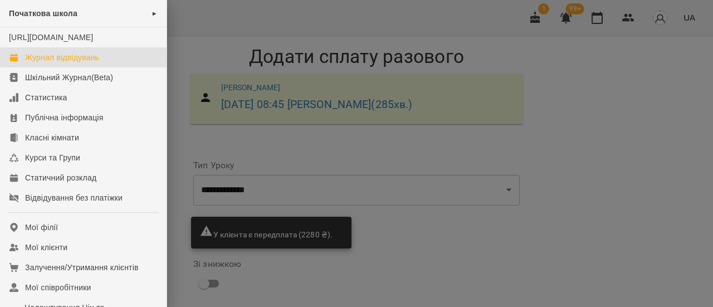
click at [51, 63] on div "Журнал відвідувань" at bounding box center [62, 57] width 74 height 11
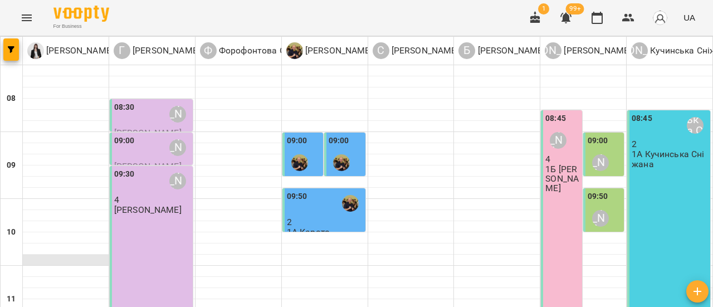
scroll to position [167, 0]
drag, startPoint x: 32, startPoint y: 250, endPoint x: 50, endPoint y: 243, distance: 19.0
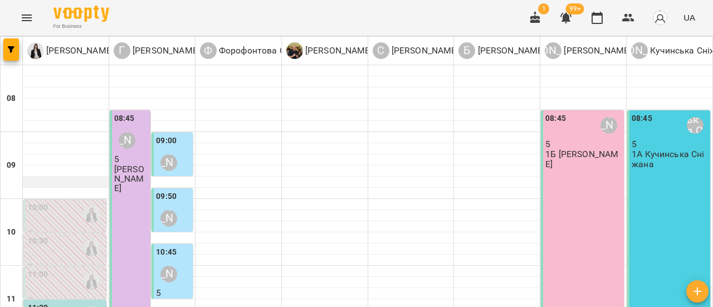
scroll to position [111, 0]
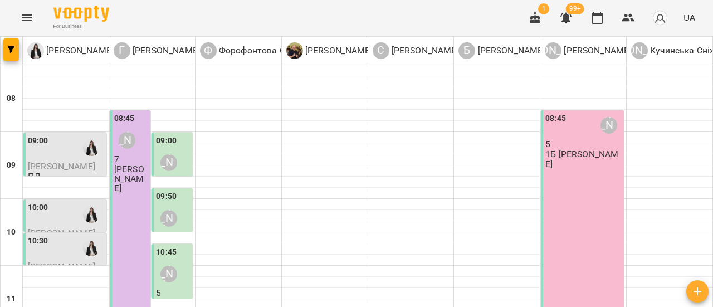
scroll to position [557, 0]
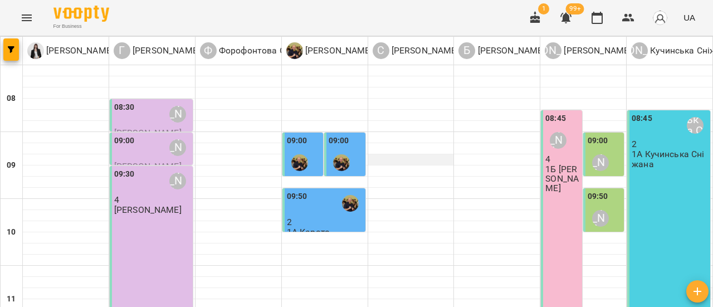
scroll to position [0, 0]
click at [32, 18] on icon "Menu" at bounding box center [26, 17] width 13 height 13
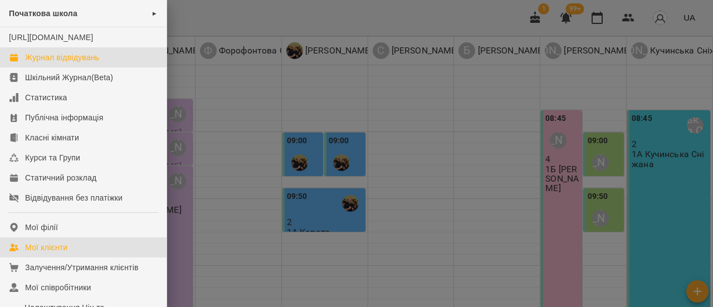
click at [41, 253] on div "Мої клієнти" at bounding box center [46, 247] width 42 height 11
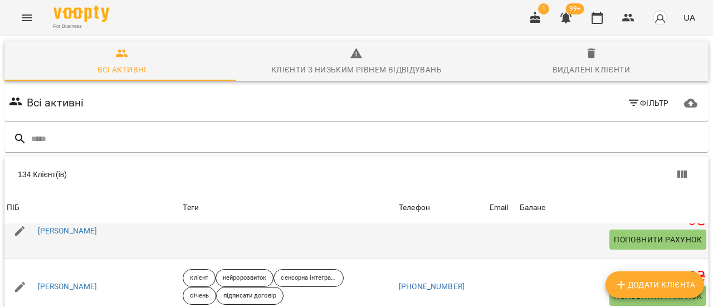
scroll to position [2703, 0]
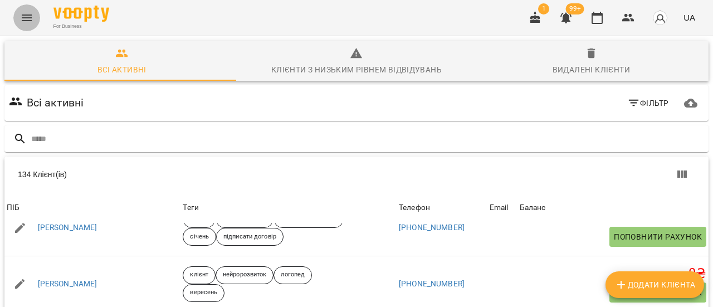
click at [29, 18] on icon "Menu" at bounding box center [26, 17] width 13 height 13
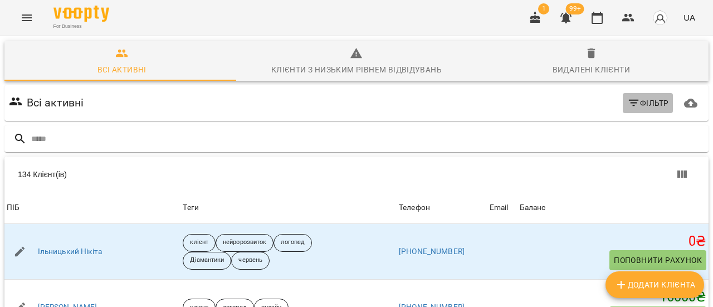
click at [636, 104] on span "Фільтр" at bounding box center [648, 102] width 42 height 13
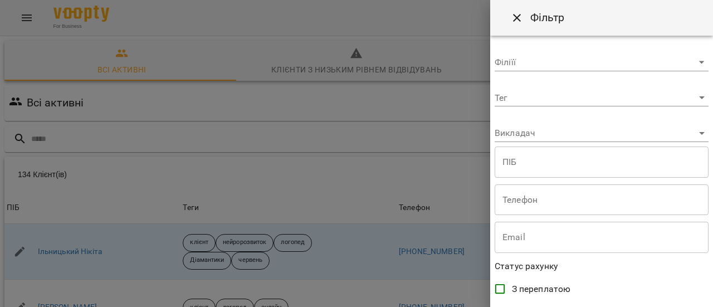
click at [695, 64] on body "For Business 1 99+ UA Всі активні Клієнти з низьким рівнем відвідувань Видалені…" at bounding box center [356, 290] width 713 height 580
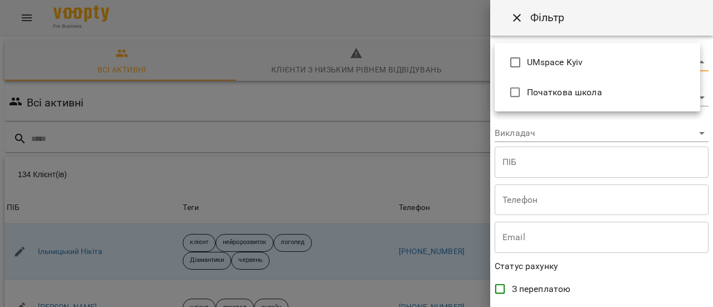
click at [638, 95] on span "Початкова школа" at bounding box center [609, 92] width 164 height 13
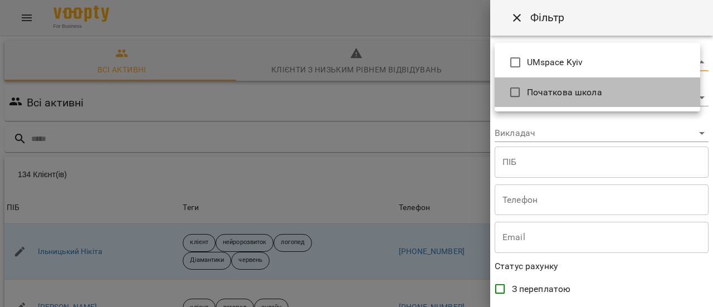
click at [532, 89] on span "Початкова школа" at bounding box center [609, 92] width 164 height 13
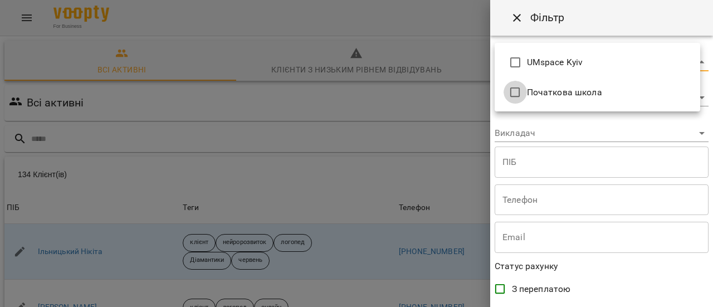
type input "**********"
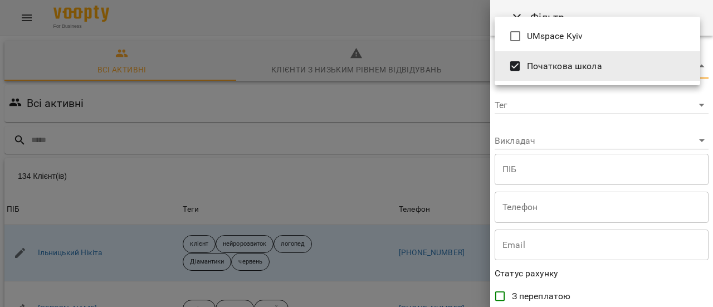
drag, startPoint x: 441, startPoint y: 111, endPoint x: 488, endPoint y: 151, distance: 61.6
click at [441, 111] on div at bounding box center [356, 153] width 713 height 307
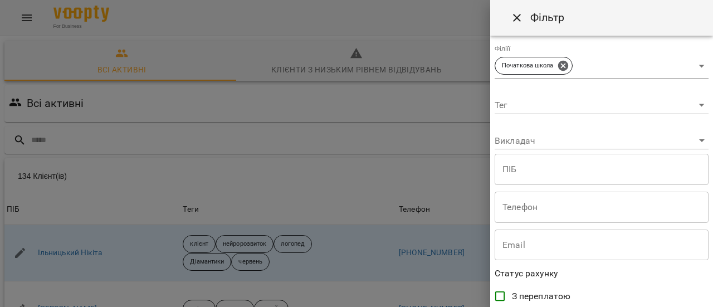
click at [435, 37] on div at bounding box center [356, 153] width 713 height 307
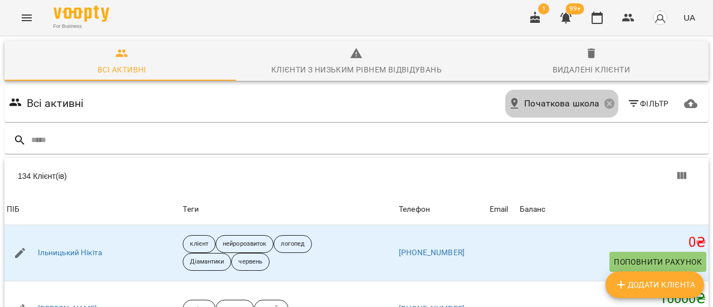
click at [588, 102] on span "Початкова школа" at bounding box center [561, 103] width 75 height 13
click at [561, 101] on span "Початкова школа" at bounding box center [561, 103] width 75 height 13
click at [604, 105] on icon at bounding box center [609, 104] width 10 height 10
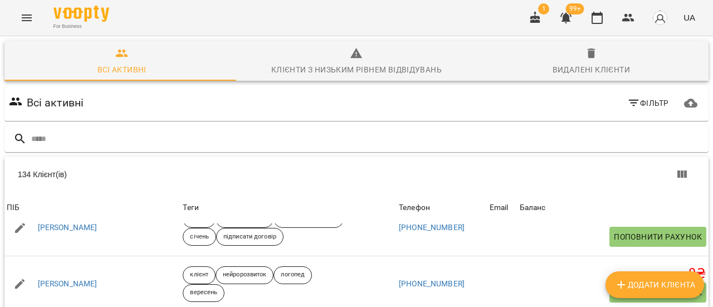
scroll to position [187, 0]
click at [27, 23] on icon "Menu" at bounding box center [26, 17] width 13 height 13
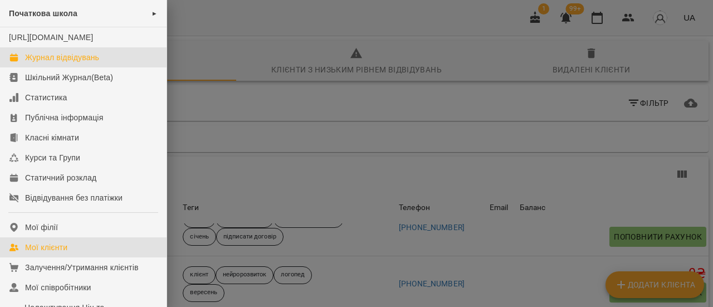
click at [80, 63] on div "Журнал відвідувань" at bounding box center [62, 57] width 74 height 11
